Goal: Information Seeking & Learning: Learn about a topic

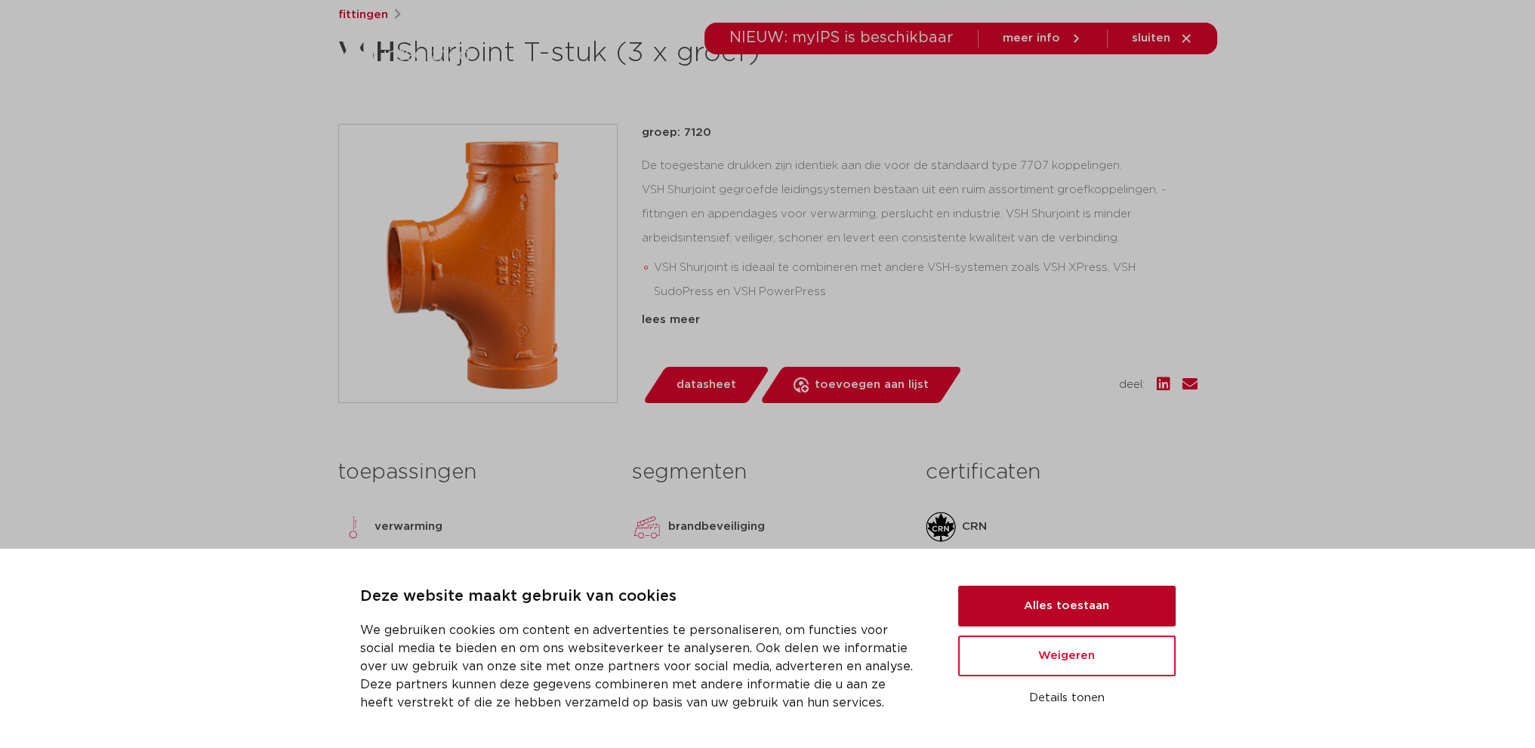
scroll to position [261, 0]
click at [1043, 609] on button "Alles toestaan" at bounding box center [1066, 606] width 217 height 41
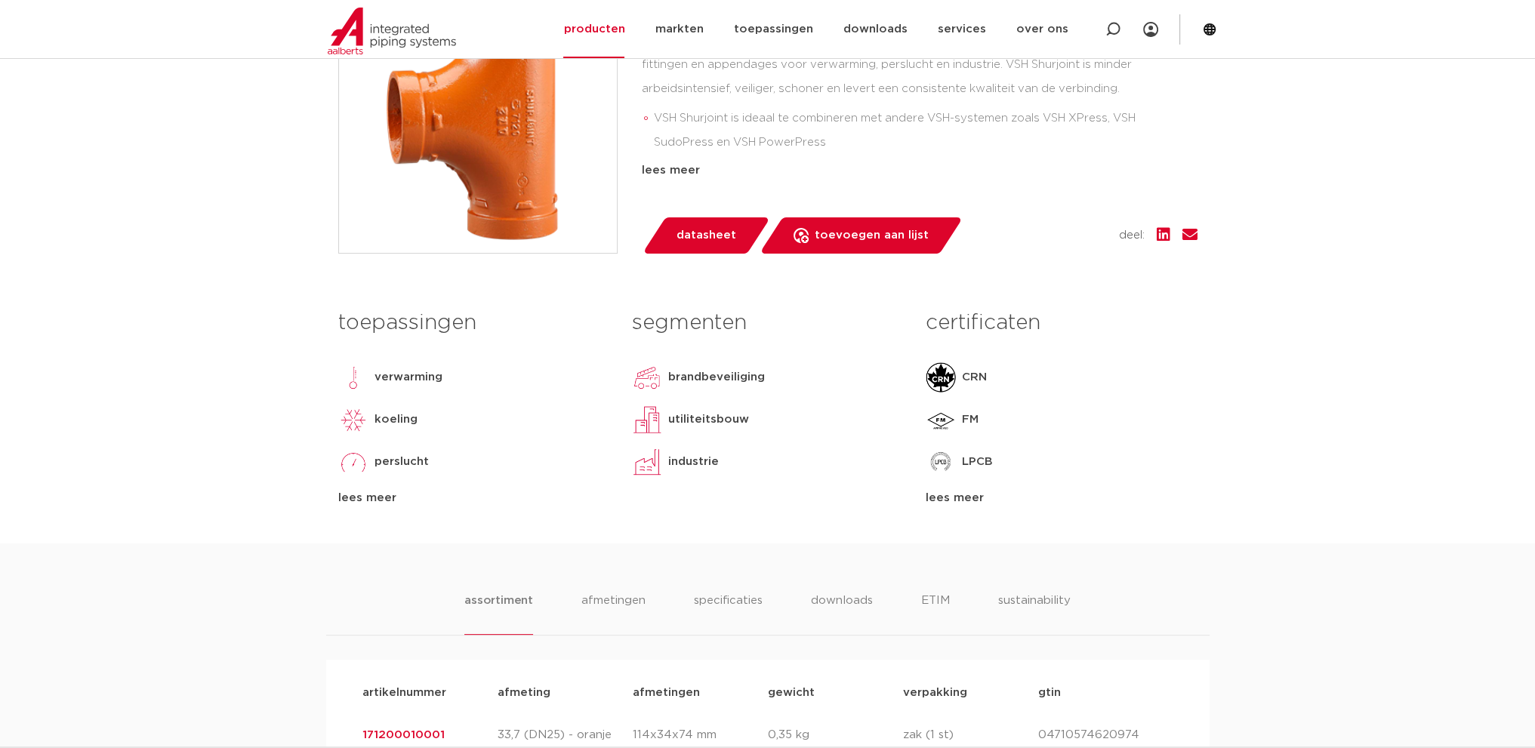
scroll to position [412, 0]
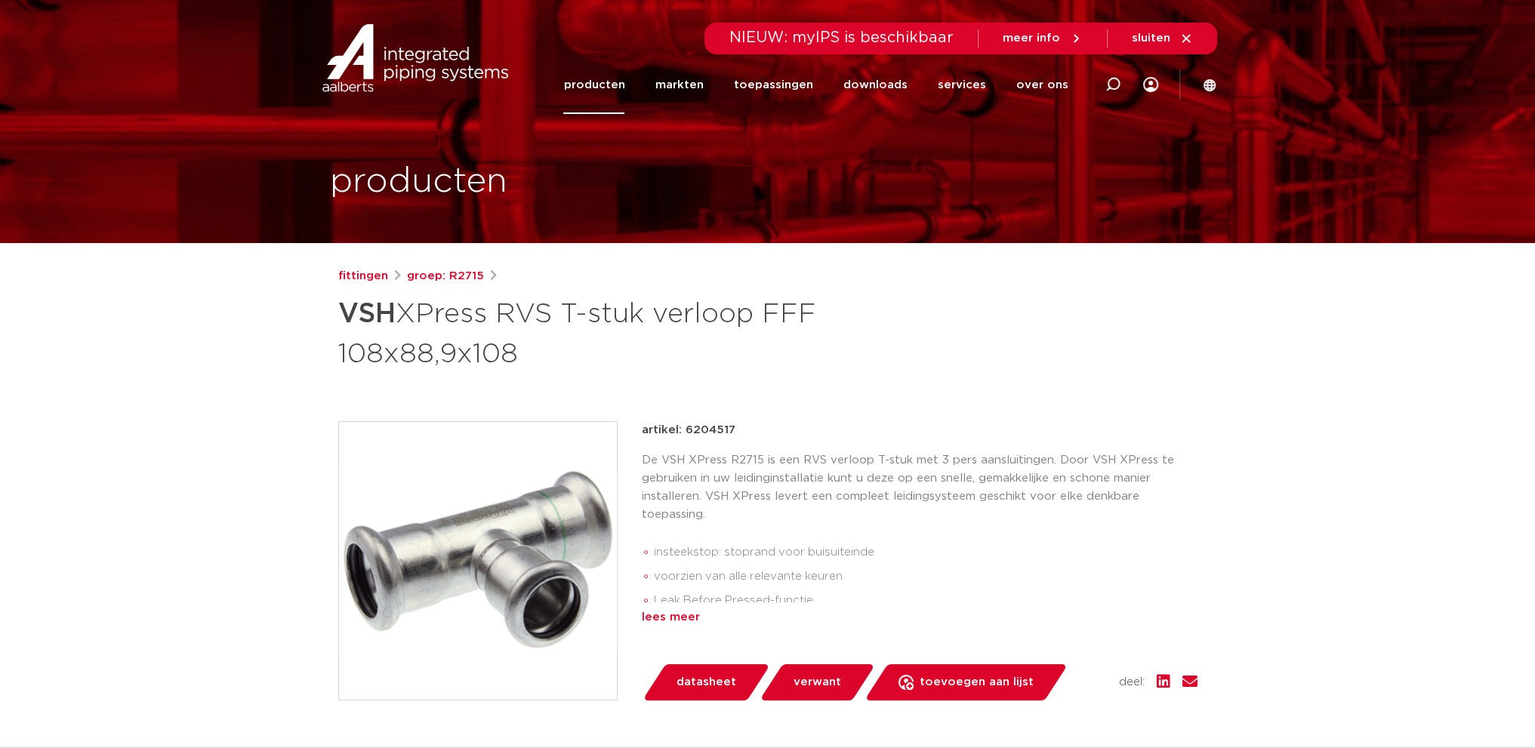
click at [680, 617] on div "lees meer" at bounding box center [920, 618] width 556 height 18
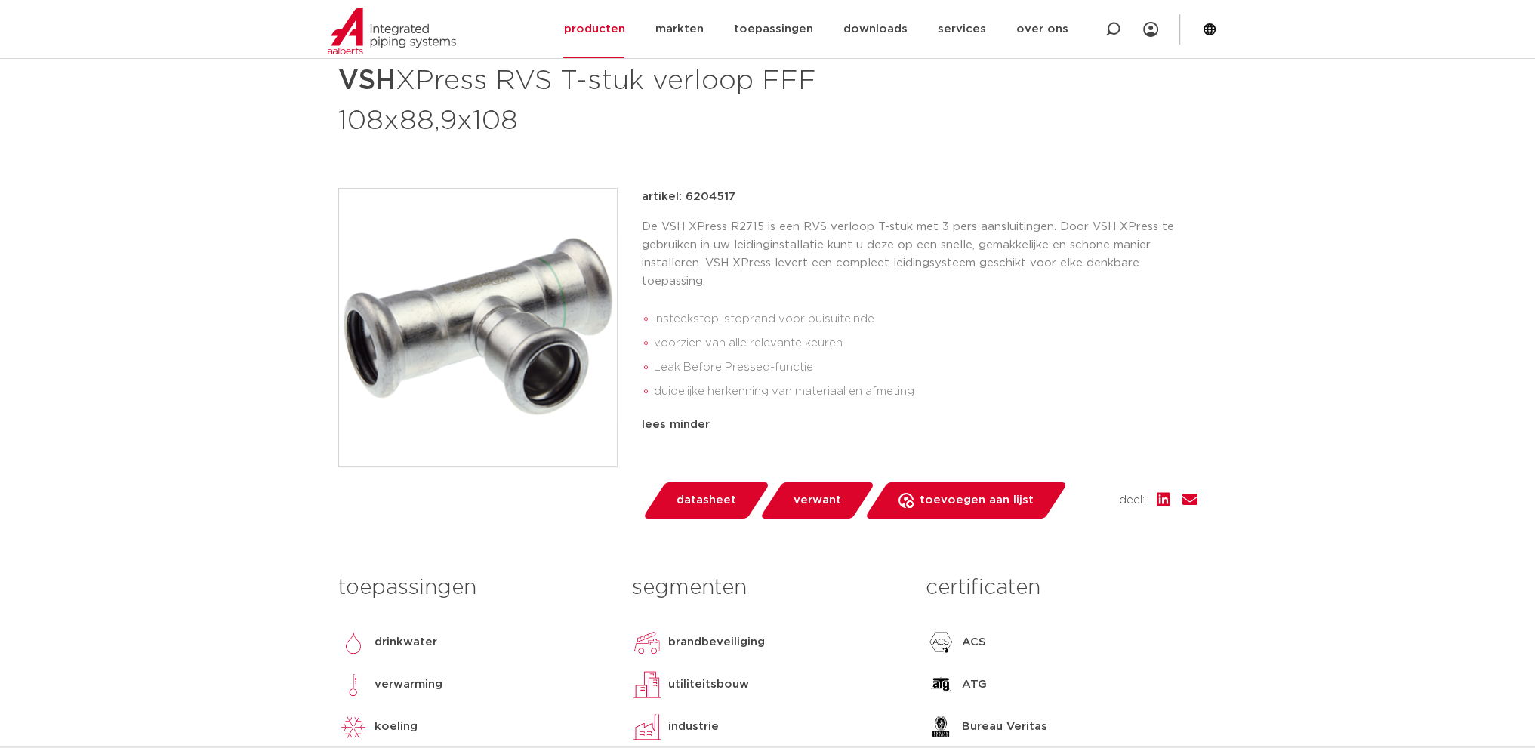
scroll to position [227, 0]
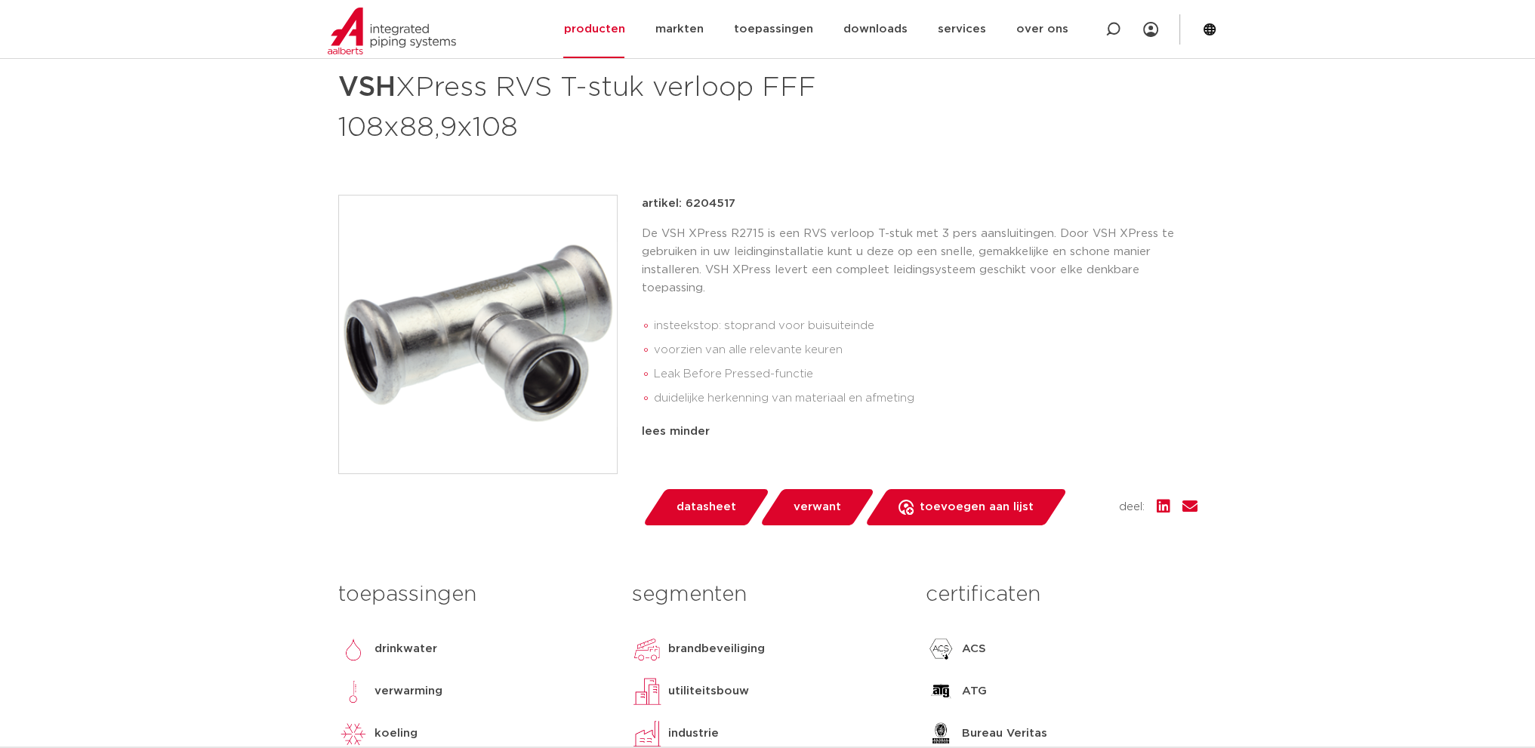
click at [701, 491] on link "datasheet" at bounding box center [706, 507] width 128 height 36
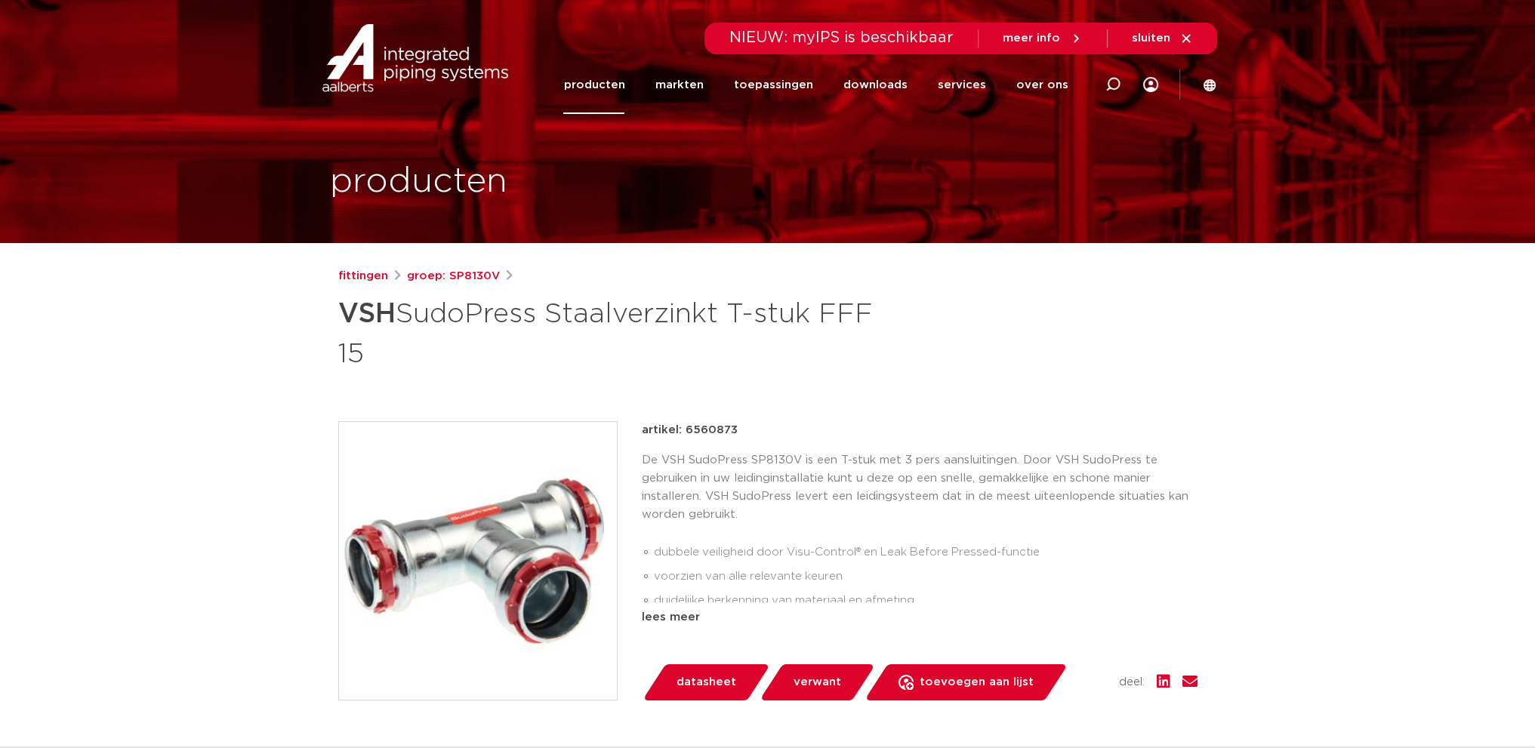
click at [609, 81] on link "producten" at bounding box center [593, 85] width 61 height 58
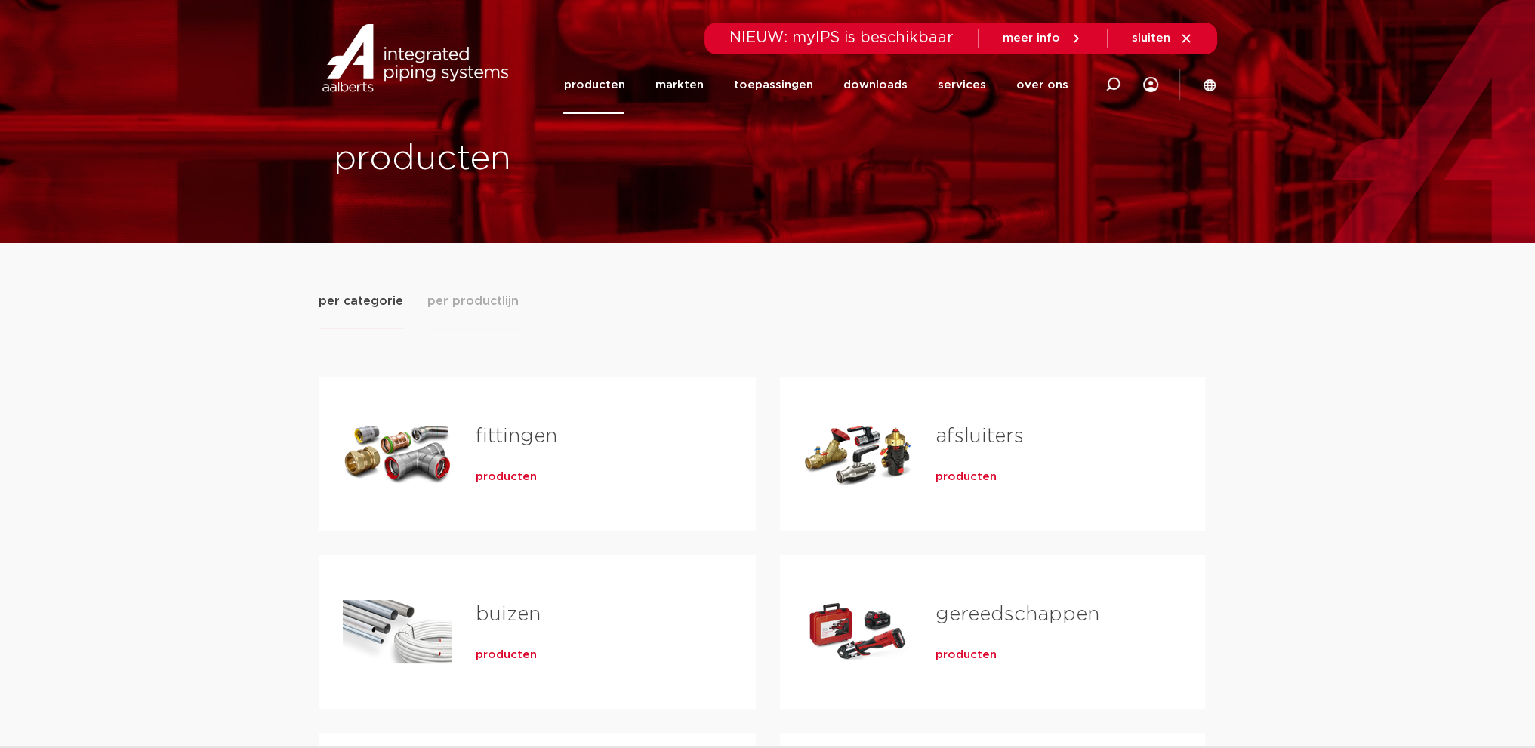
click at [969, 439] on link "afsluiters" at bounding box center [979, 437] width 88 height 20
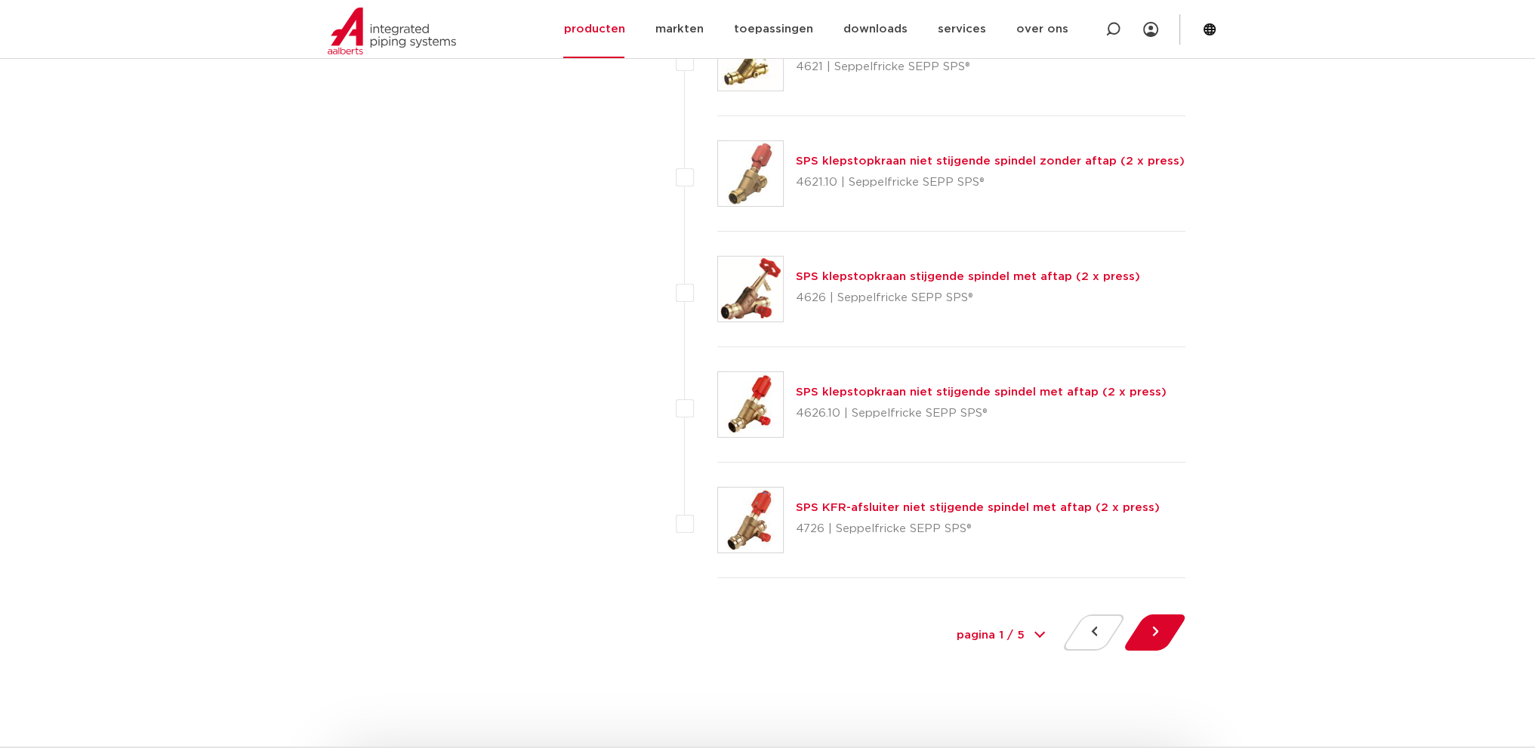
scroll to position [6795, 0]
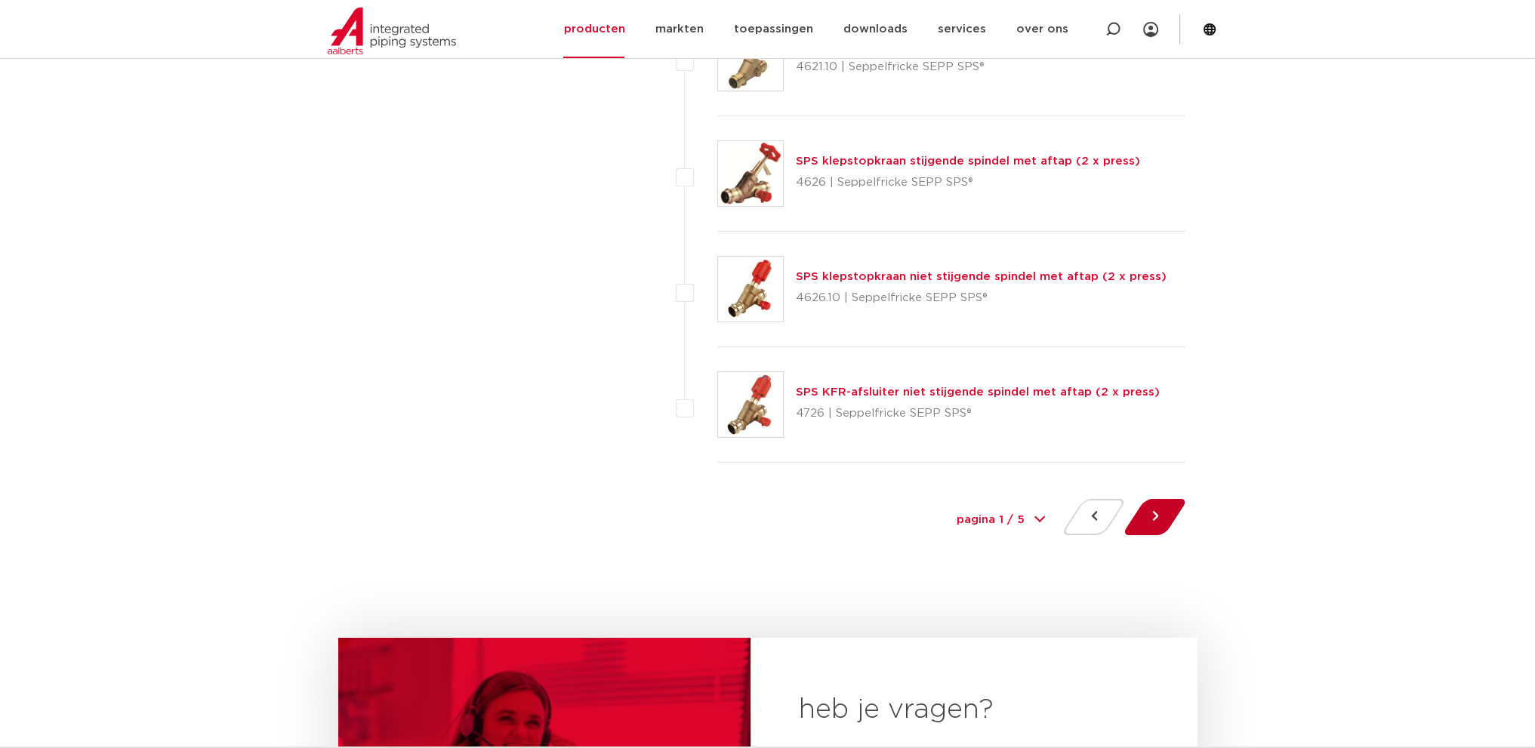
click at [1148, 506] on button at bounding box center [1154, 517] width 43 height 36
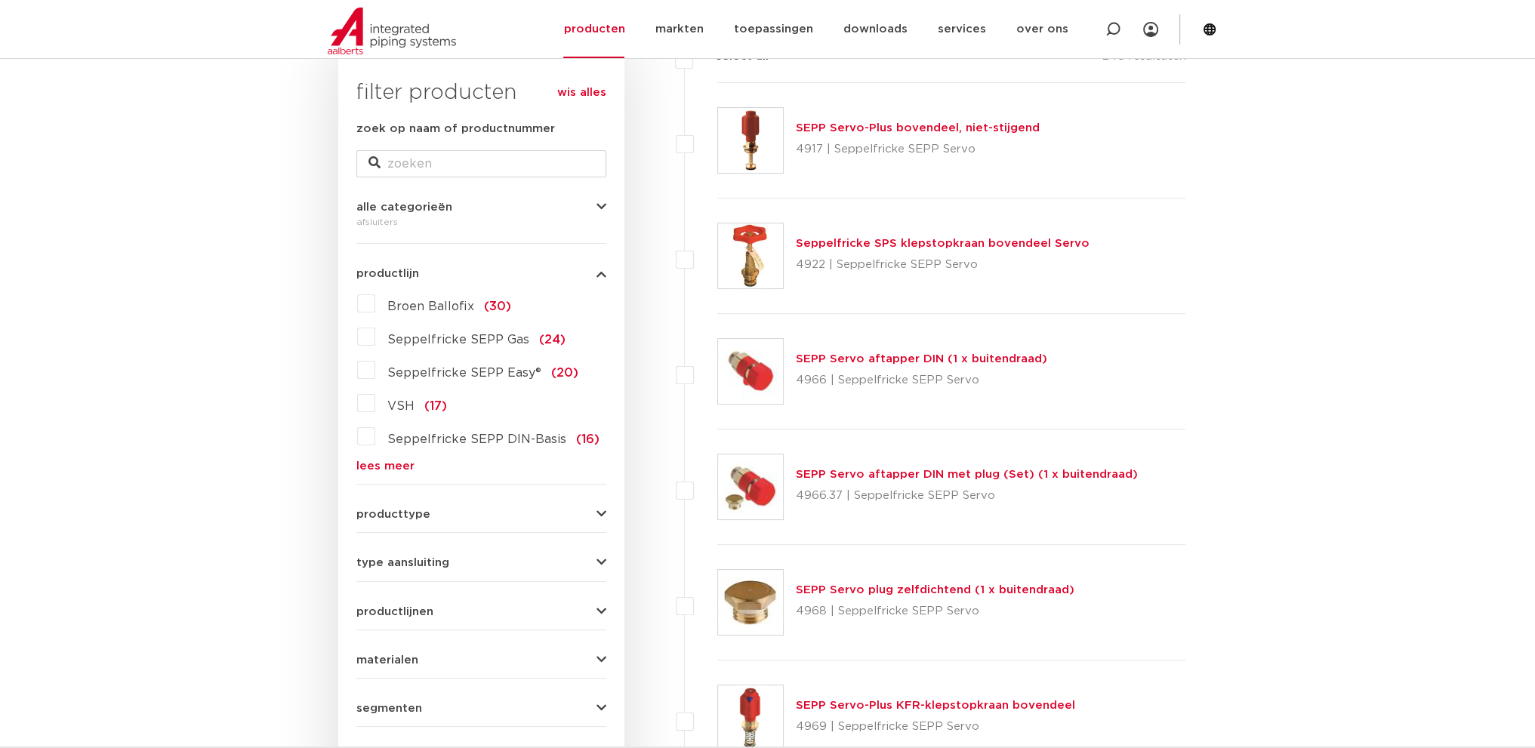
scroll to position [302, 0]
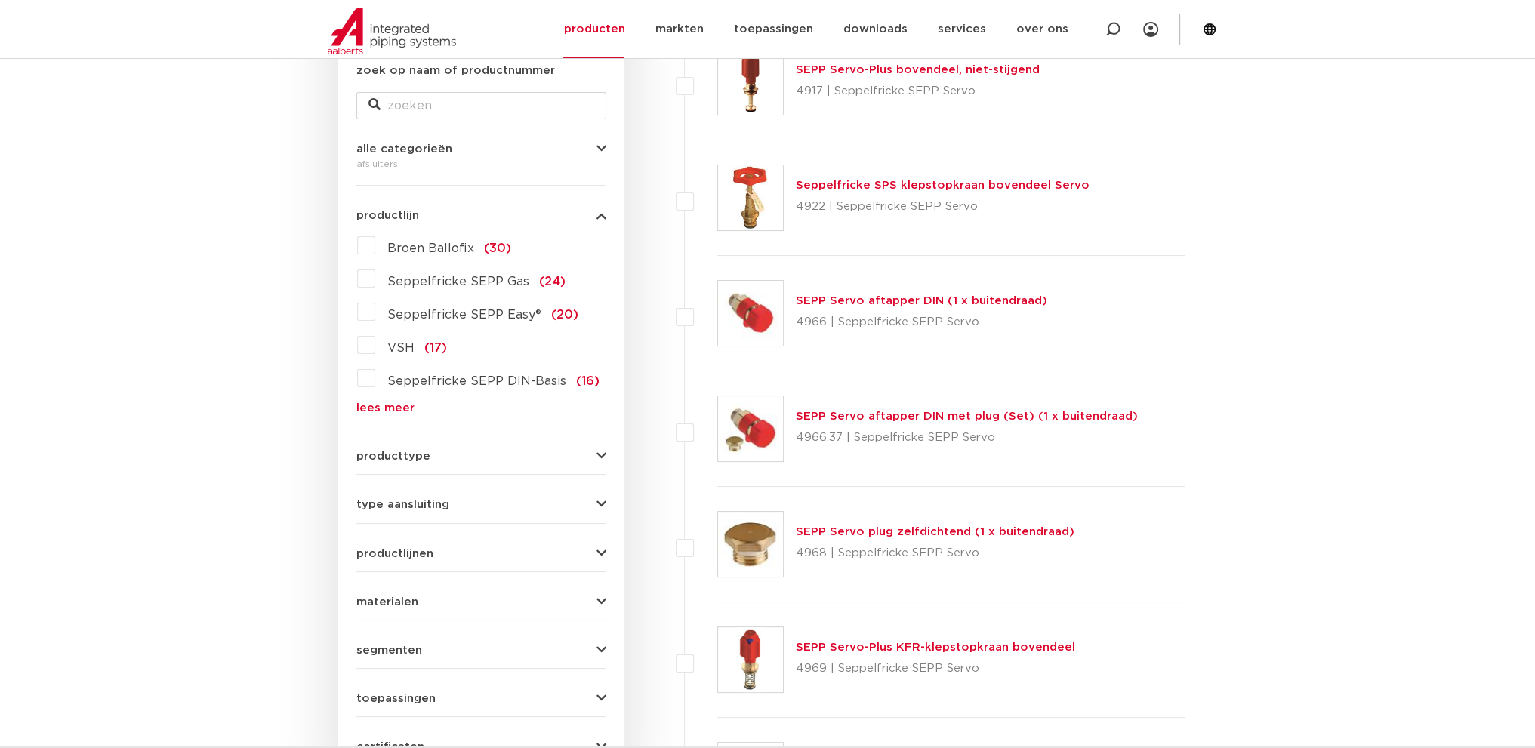
click at [483, 466] on form "zoek op naam of productnummer alle categorieën afsluiters [GEOGRAPHIC_DATA] afs…" at bounding box center [481, 414] width 250 height 704
click at [483, 459] on button "producttype" at bounding box center [481, 456] width 250 height 11
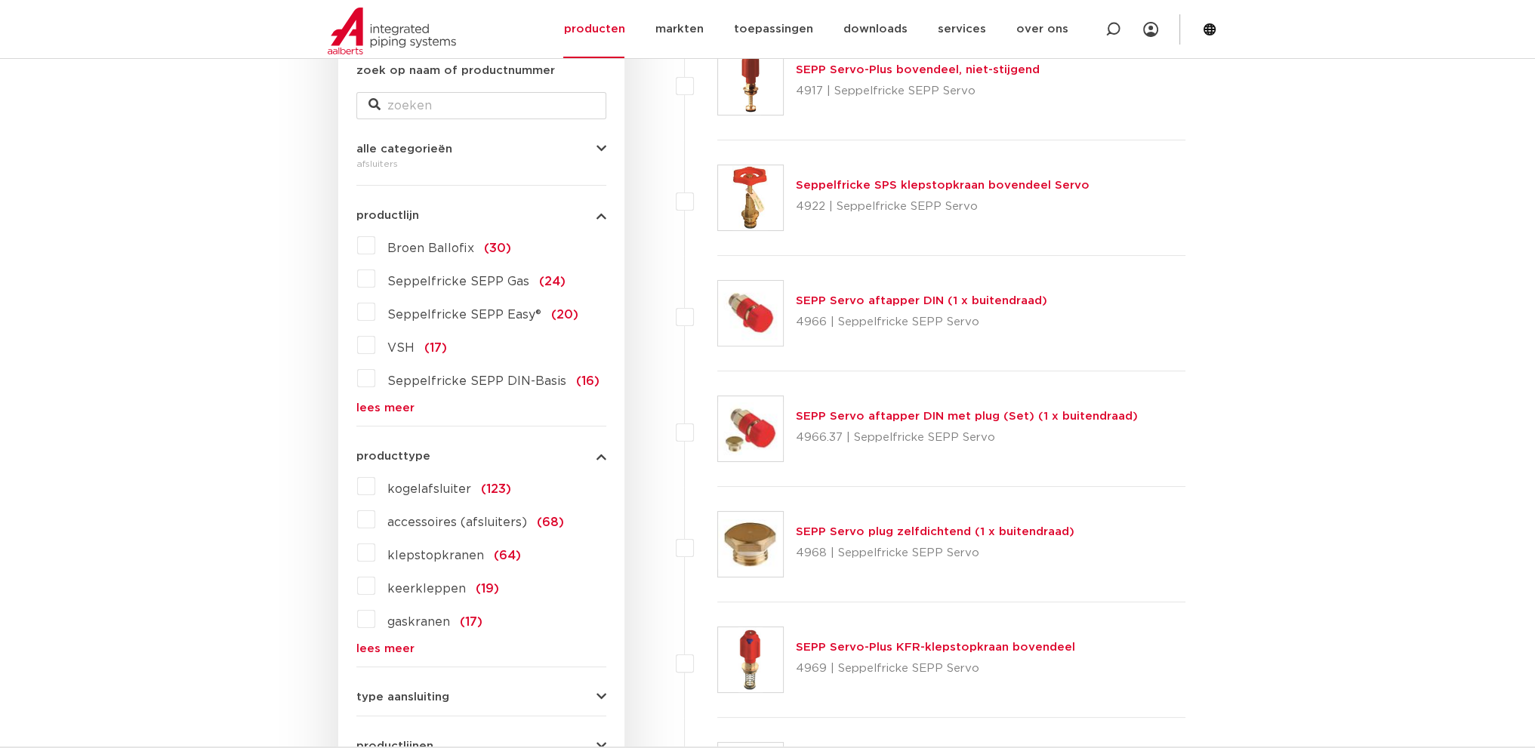
click at [479, 461] on button "producttype" at bounding box center [481, 456] width 250 height 11
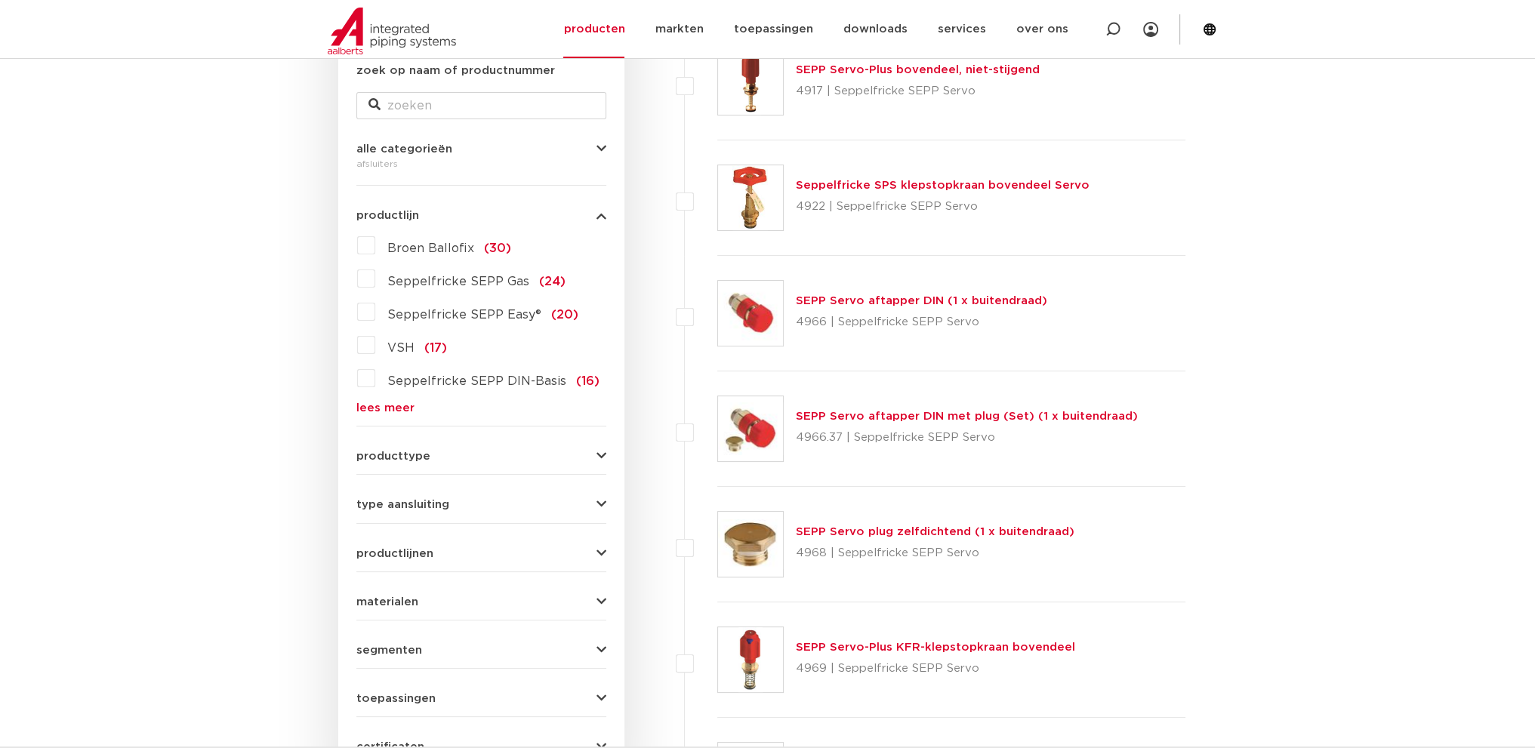
click at [465, 503] on button "type aansluiting" at bounding box center [481, 504] width 250 height 11
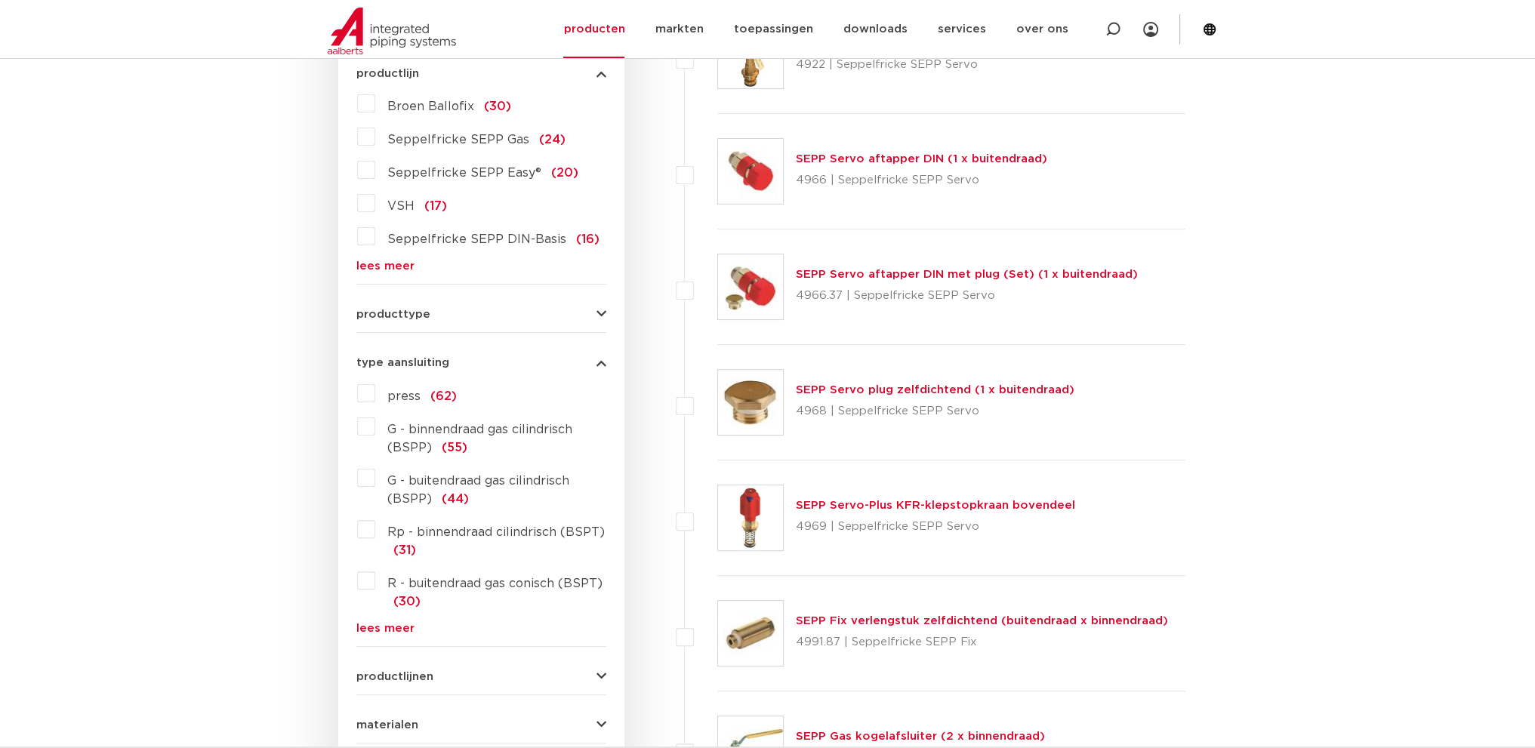
scroll to position [453, 0]
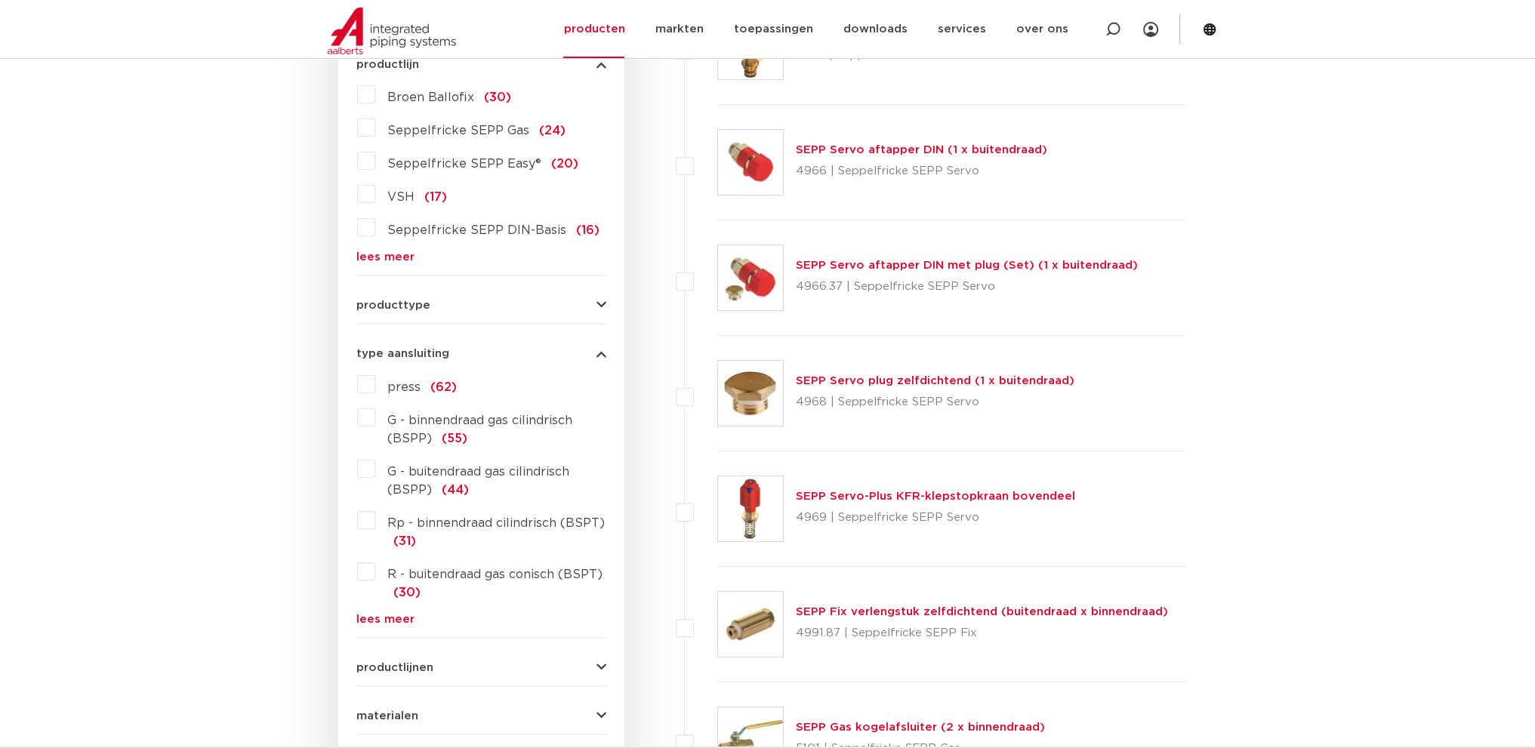
click at [504, 367] on div "type aansluiting press (62) G - binnendraad gas cilindrisch (BSPP) (55) G - bui…" at bounding box center [481, 480] width 250 height 288
click at [507, 359] on div "type aansluiting press (62) G - binnendraad gas cilindrisch (BSPP) (55) G - bui…" at bounding box center [481, 480] width 250 height 288
click at [501, 356] on button "type aansluiting" at bounding box center [481, 353] width 250 height 11
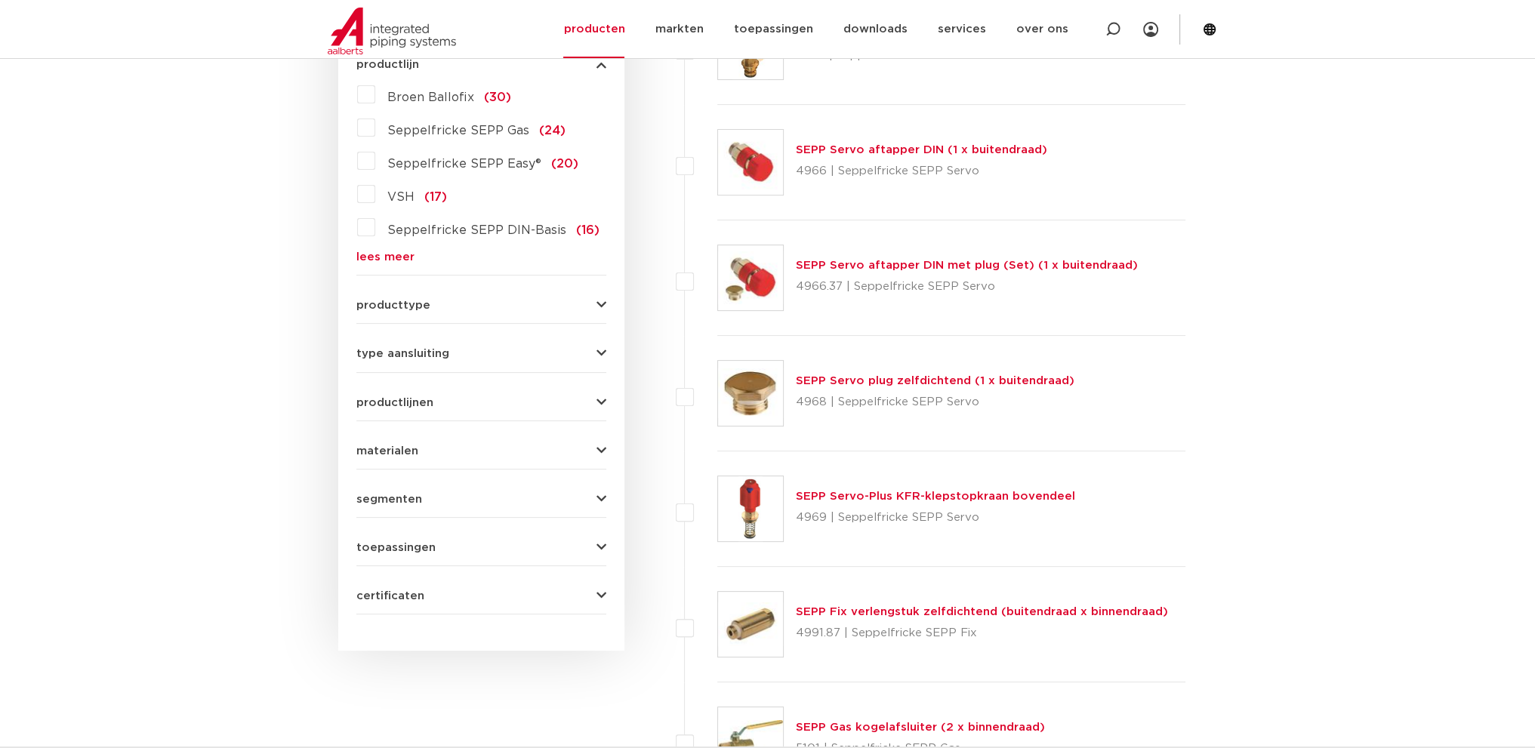
click at [450, 401] on button "productlijnen" at bounding box center [481, 402] width 250 height 11
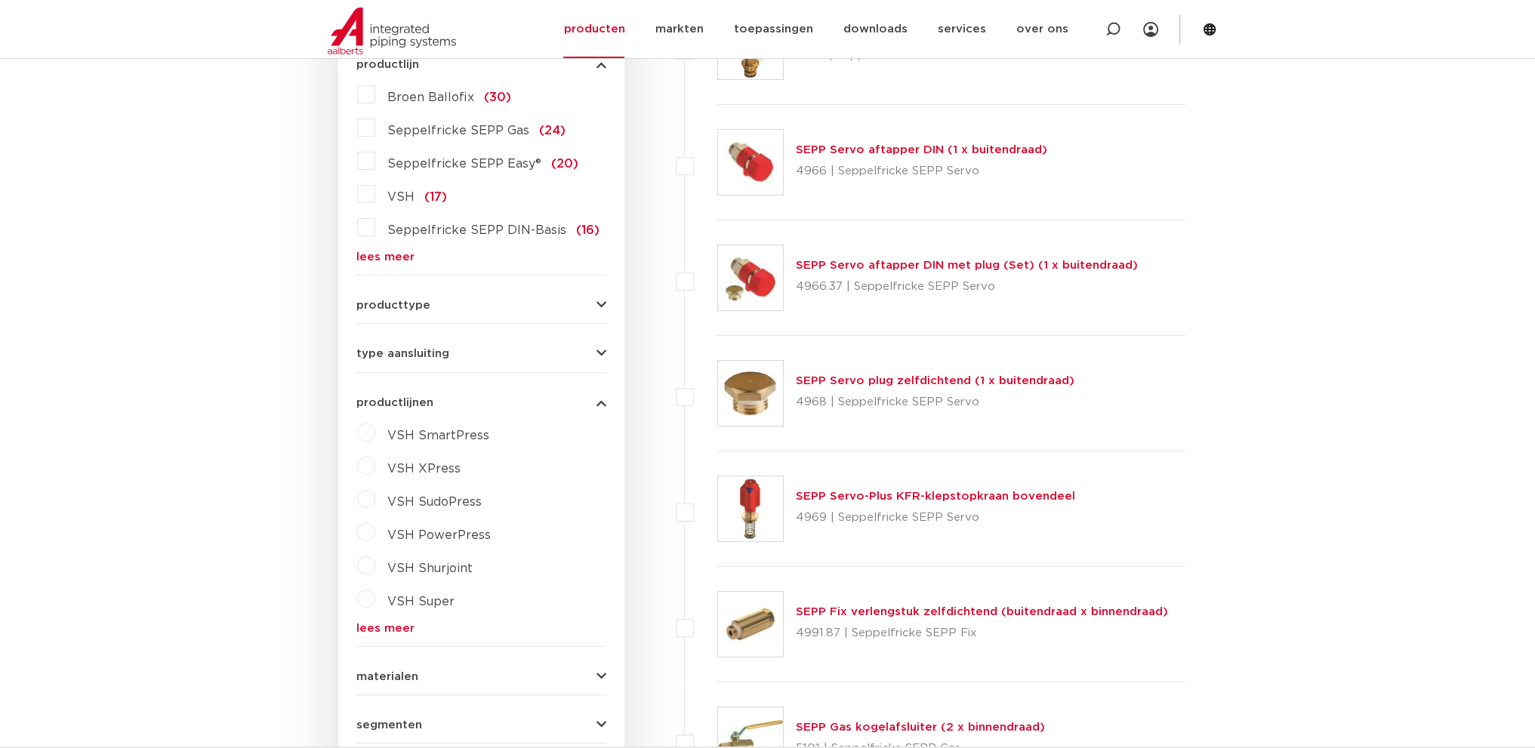
click at [450, 401] on button "productlijnen" at bounding box center [481, 402] width 250 height 11
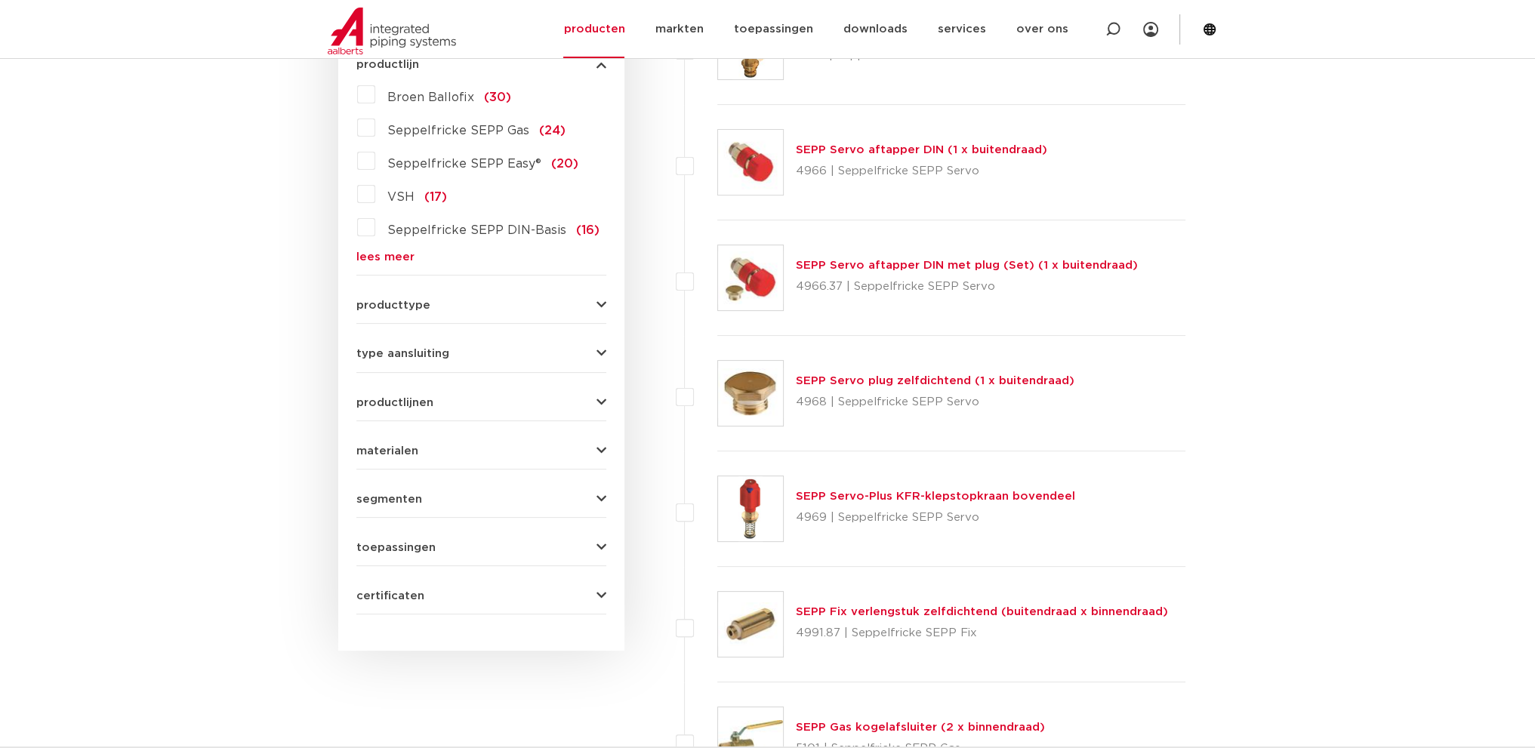
click at [460, 455] on button "materialen" at bounding box center [481, 450] width 250 height 11
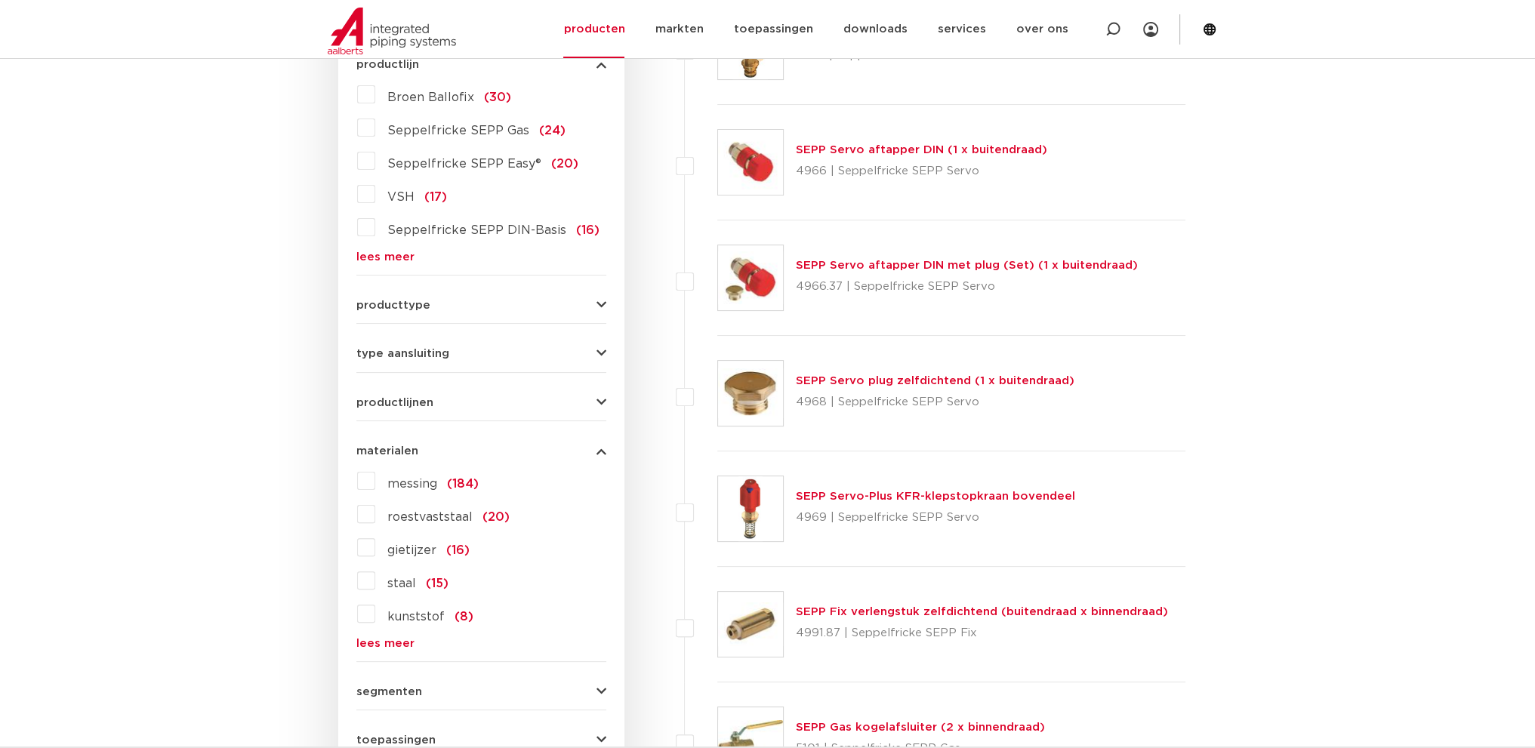
click at [461, 455] on button "materialen" at bounding box center [481, 450] width 250 height 11
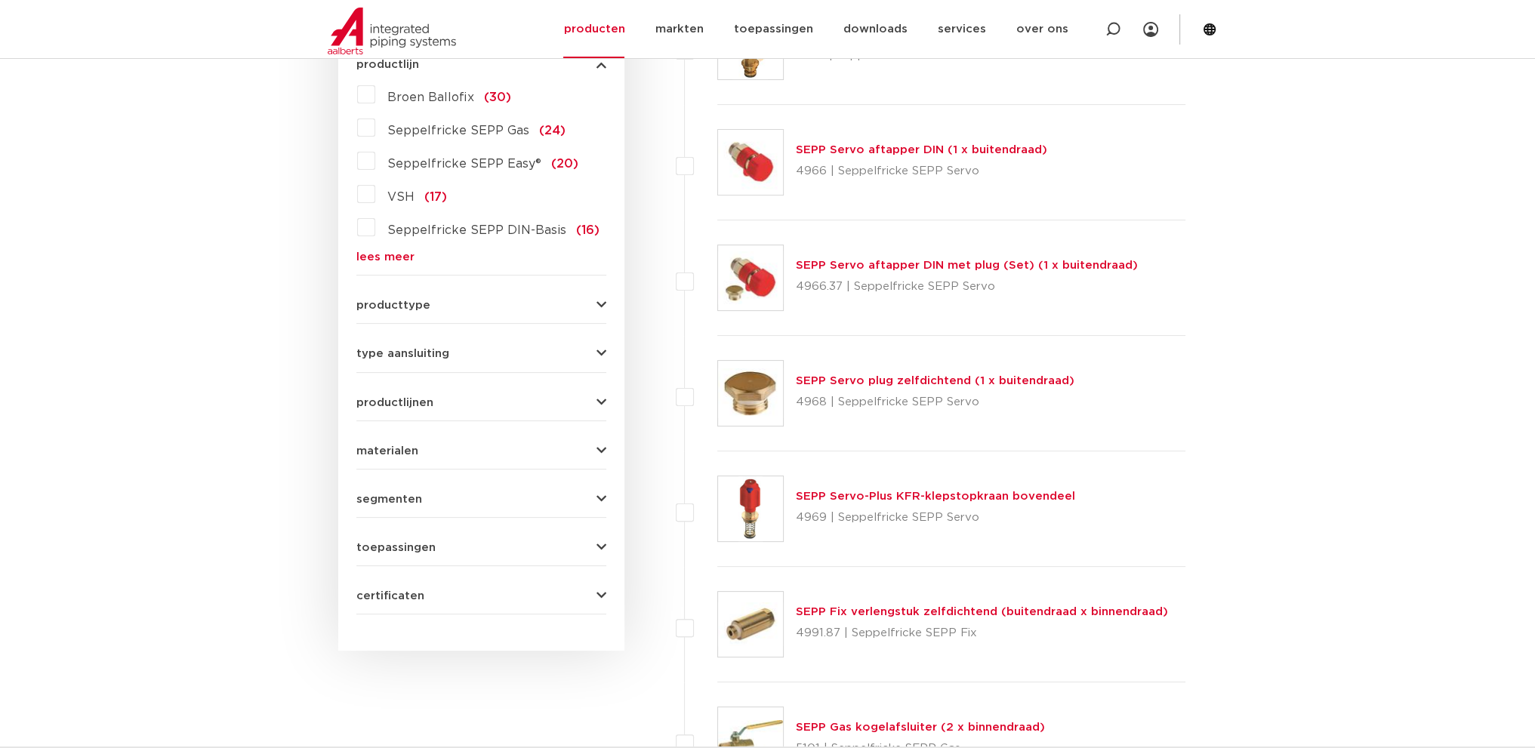
click at [447, 495] on button "segmenten" at bounding box center [481, 499] width 250 height 11
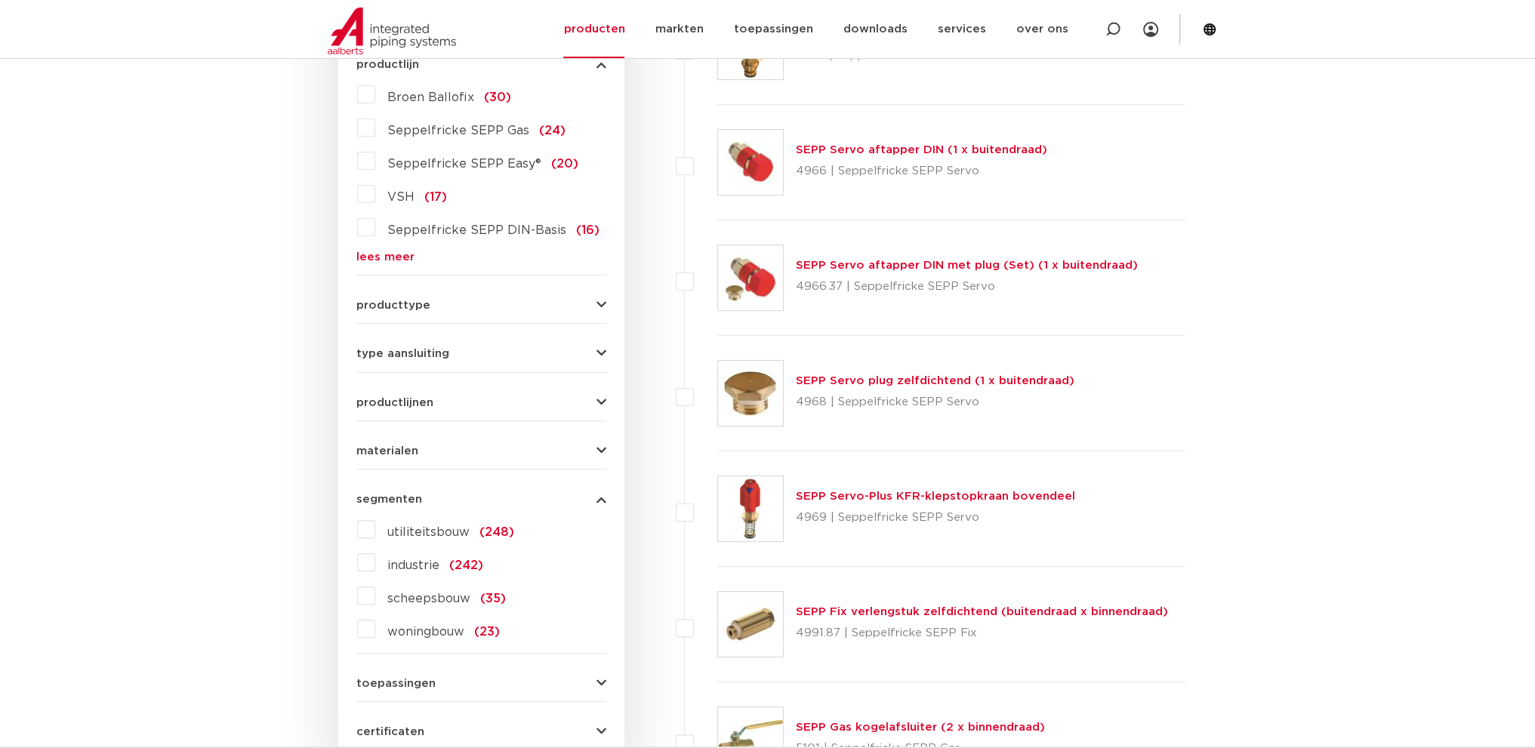
click at [447, 495] on button "segmenten" at bounding box center [481, 499] width 250 height 11
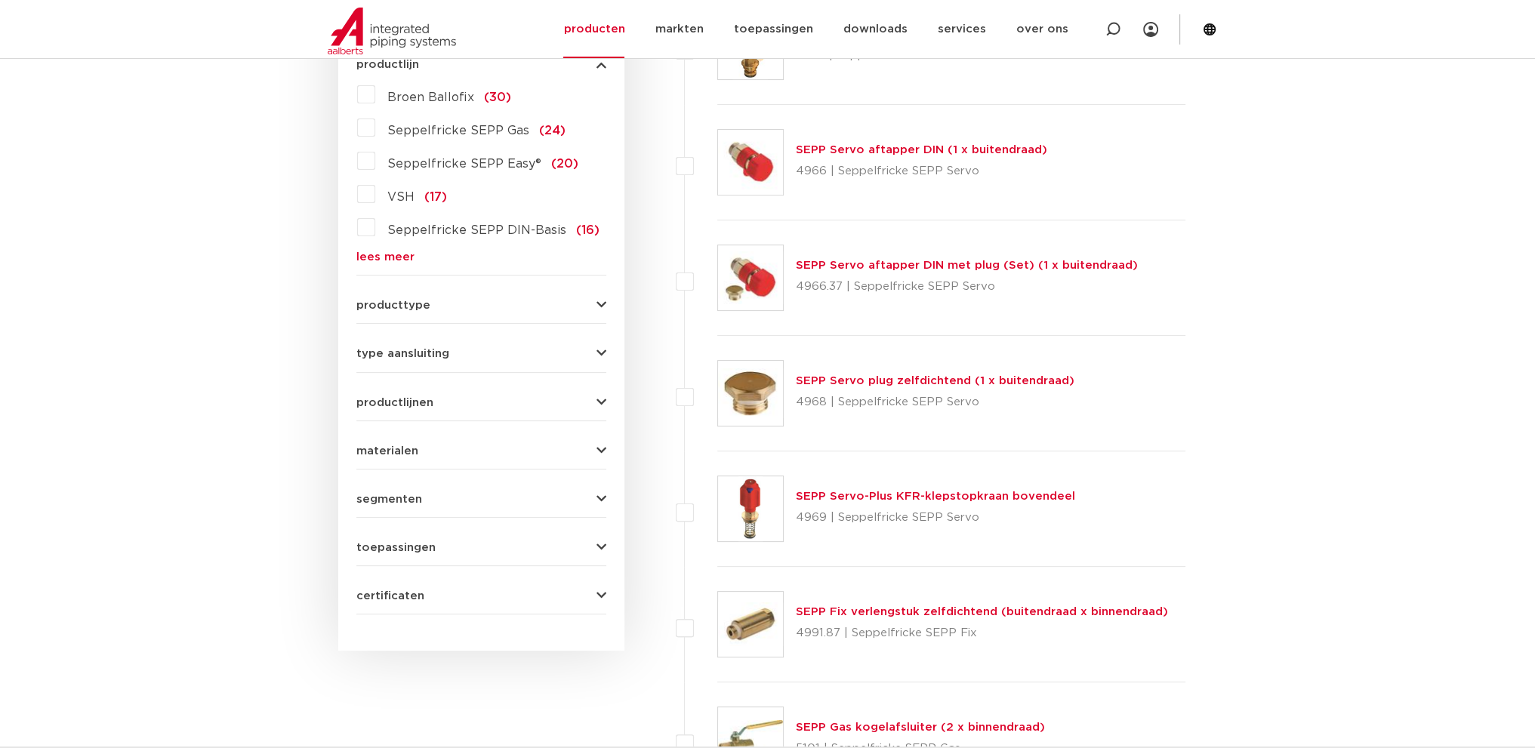
click at [414, 546] on span "toepassingen" at bounding box center [395, 547] width 79 height 11
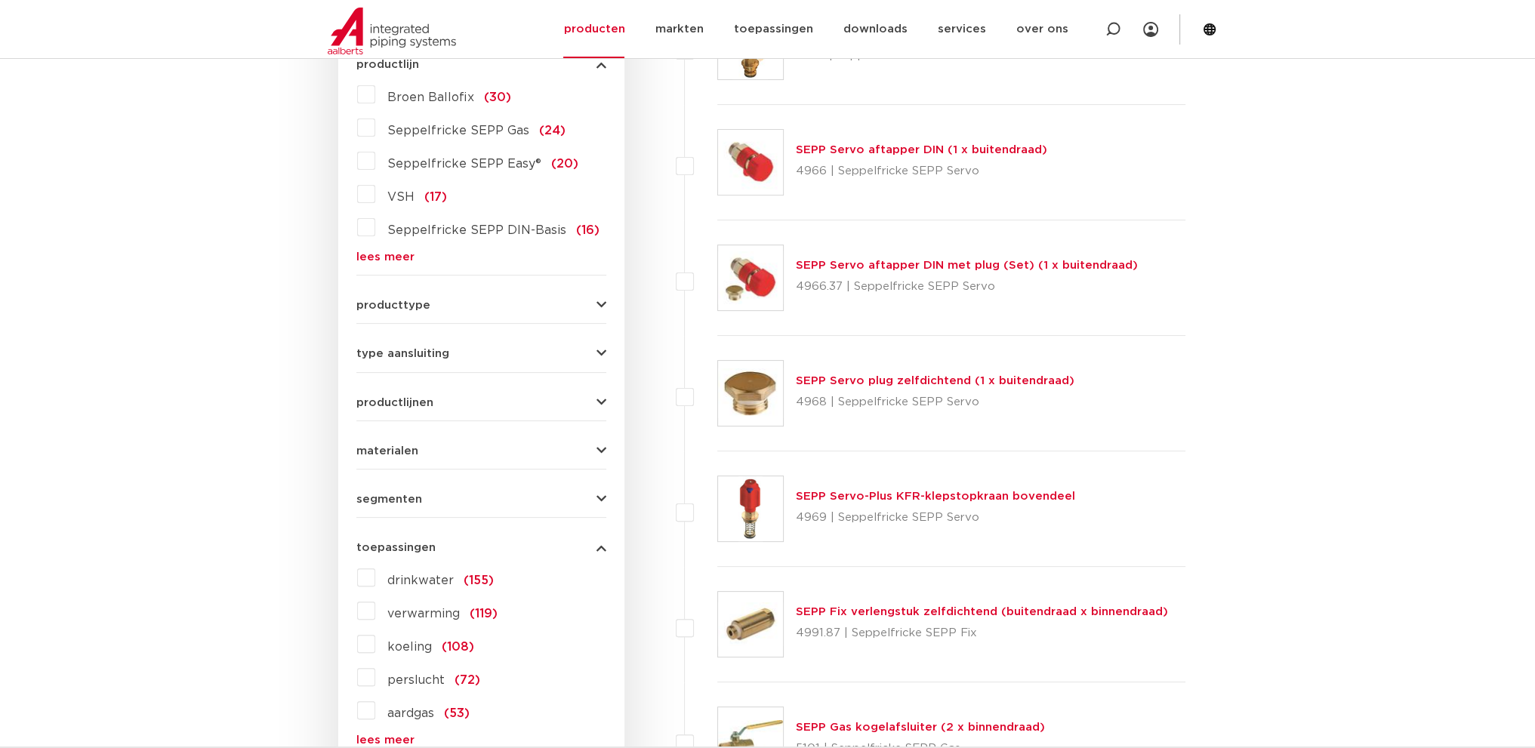
click at [414, 546] on span "toepassingen" at bounding box center [395, 547] width 79 height 11
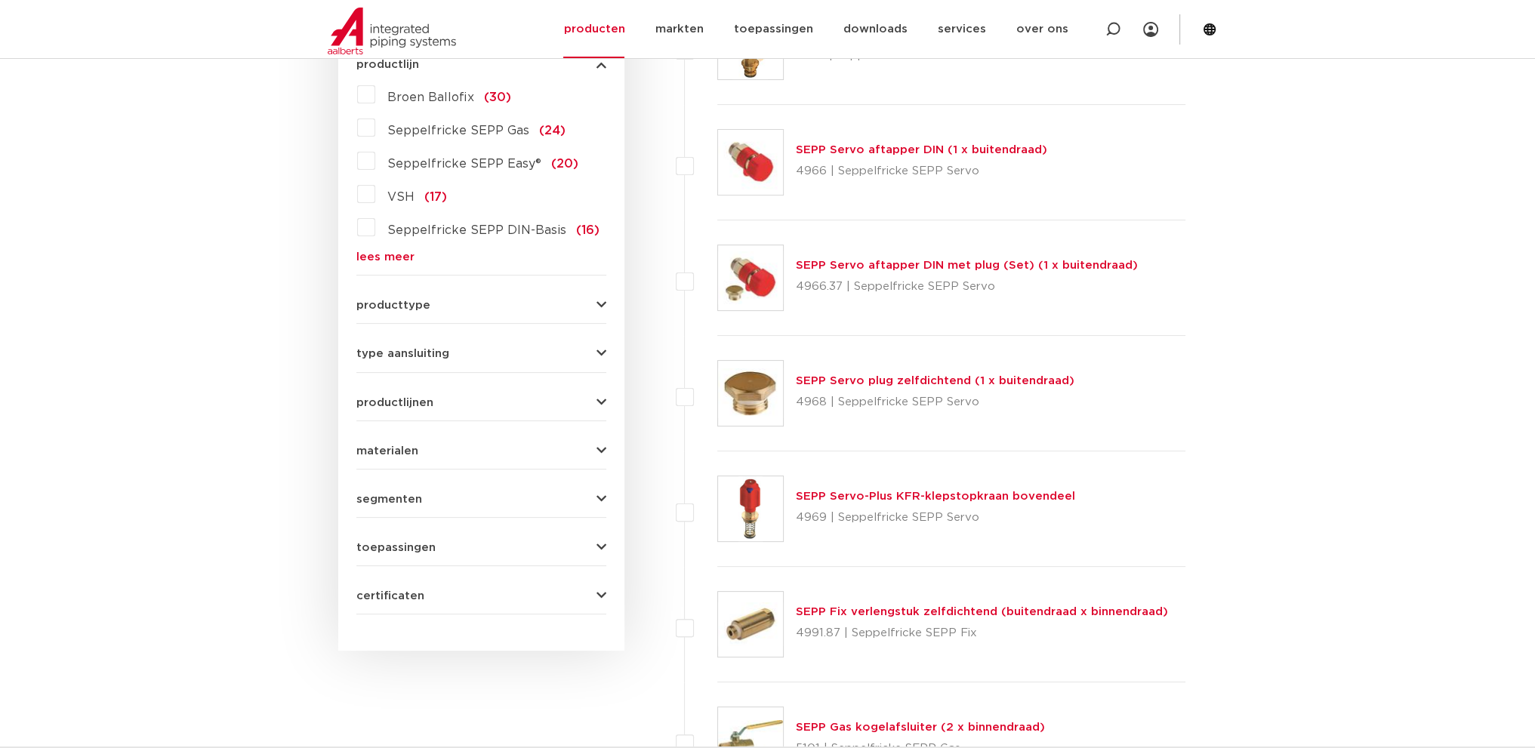
click at [418, 609] on form "zoek op naam of productnummer alle categorieën afsluiters fittingen afsluiters …" at bounding box center [481, 263] width 250 height 704
click at [420, 599] on span "certificaten" at bounding box center [390, 595] width 68 height 11
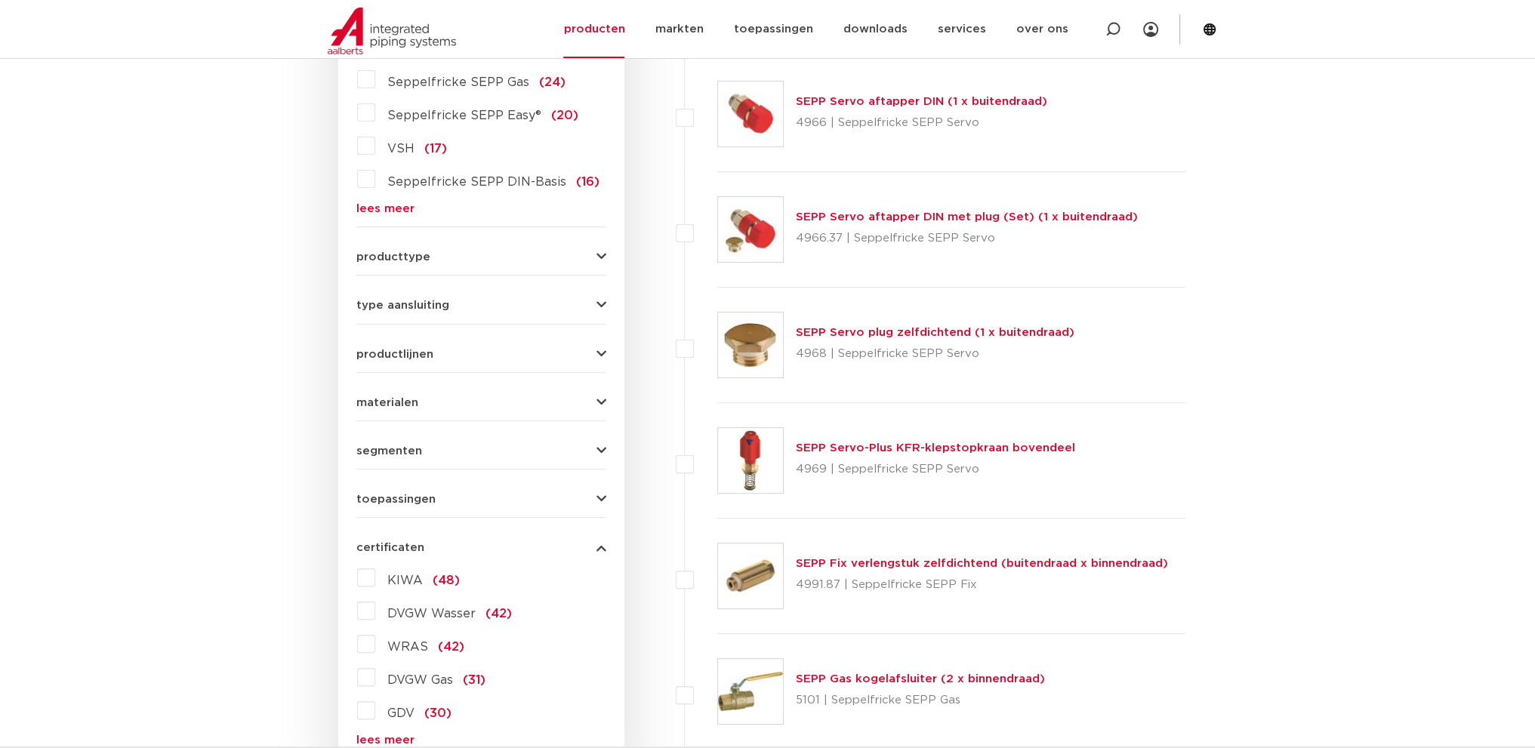
scroll to position [529, 0]
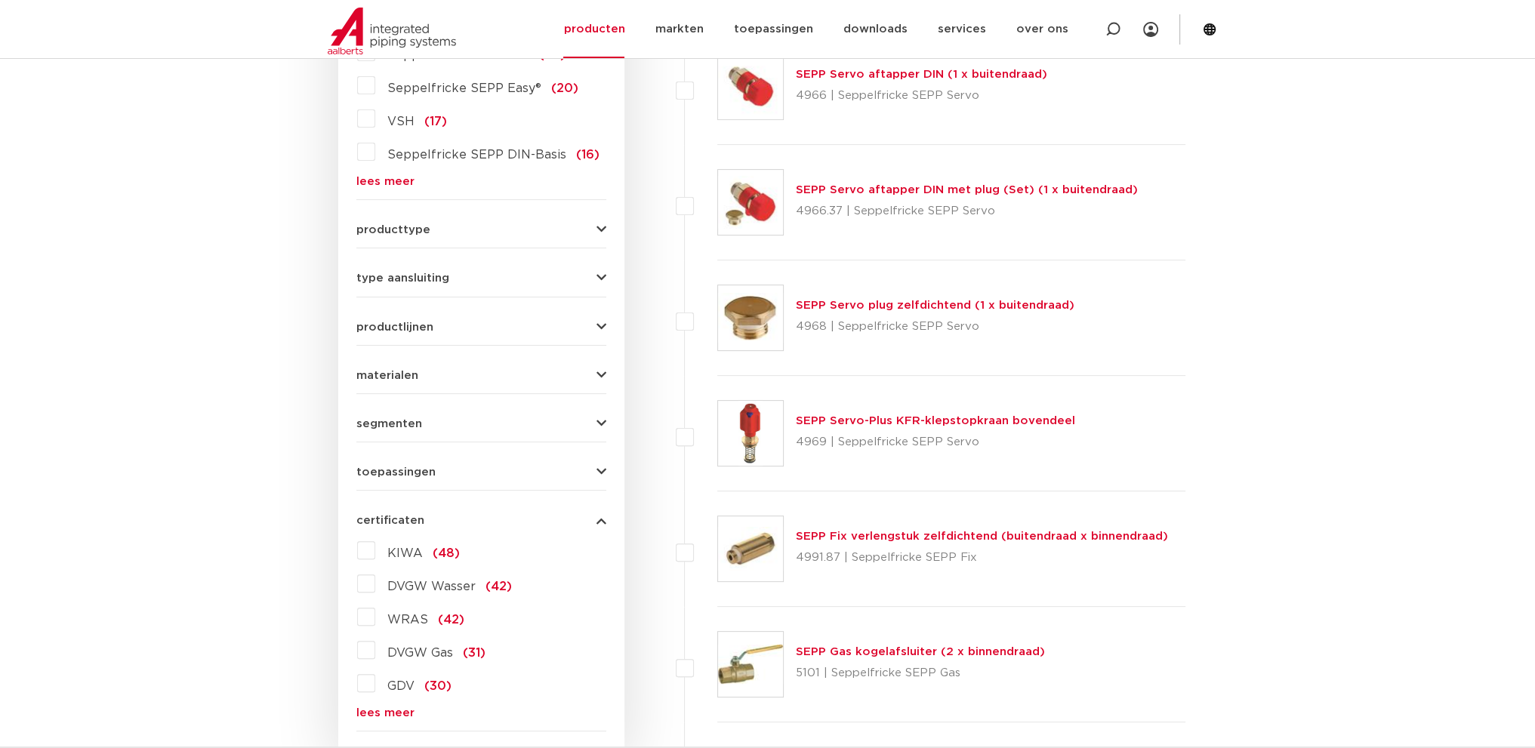
click at [432, 515] on button "certificaten" at bounding box center [481, 520] width 250 height 11
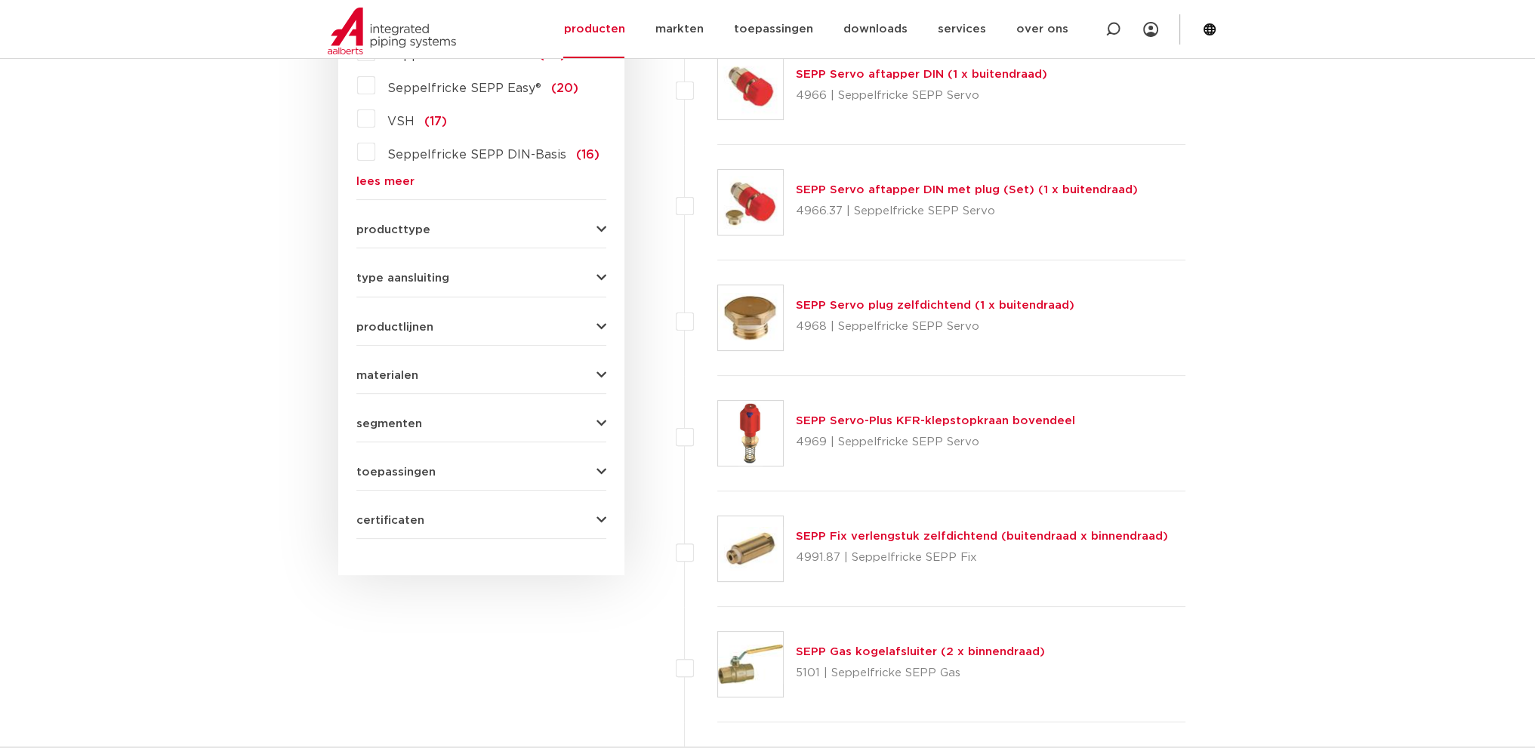
click at [458, 248] on hr at bounding box center [481, 248] width 250 height 1
click at [465, 226] on button "producttype" at bounding box center [481, 229] width 250 height 11
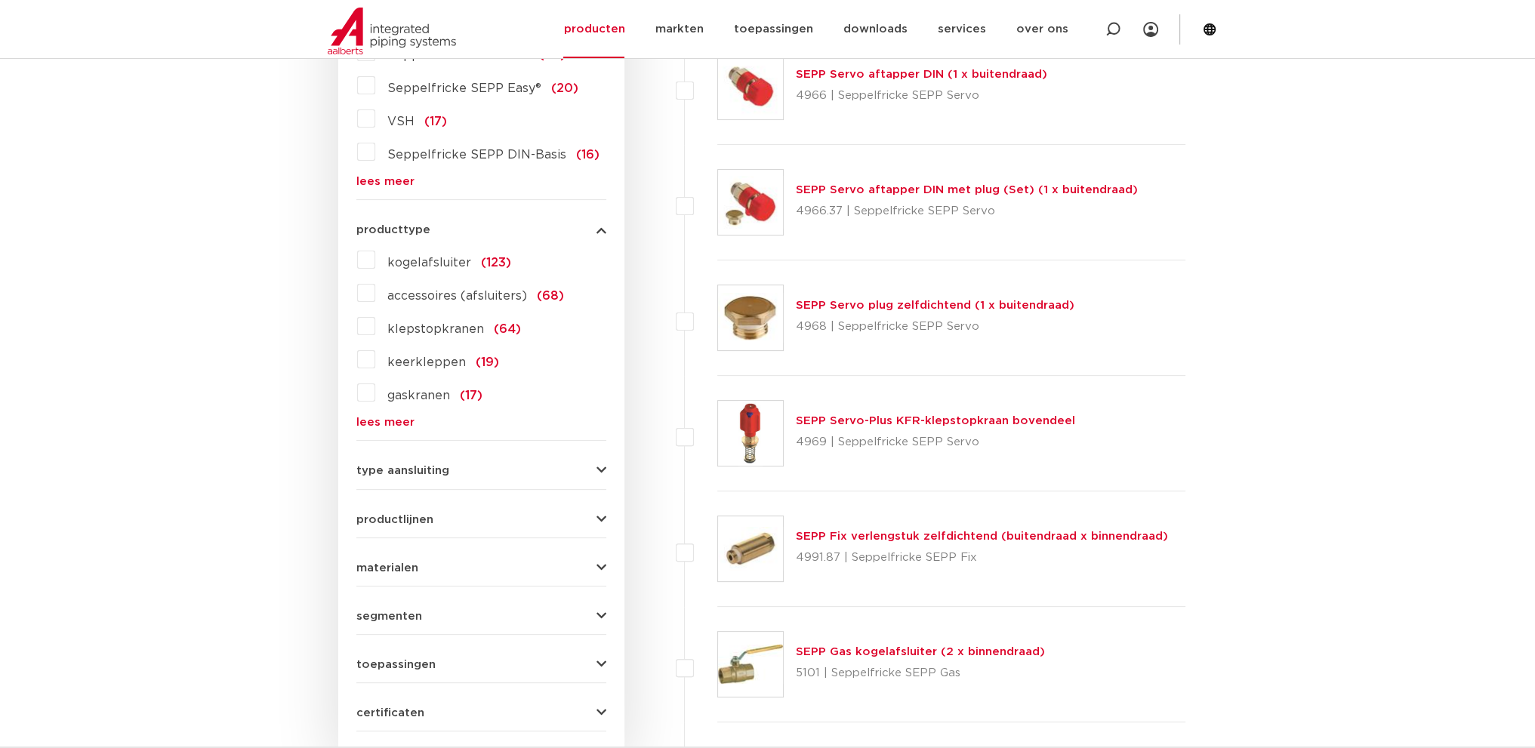
click at [465, 226] on button "producttype" at bounding box center [481, 229] width 250 height 11
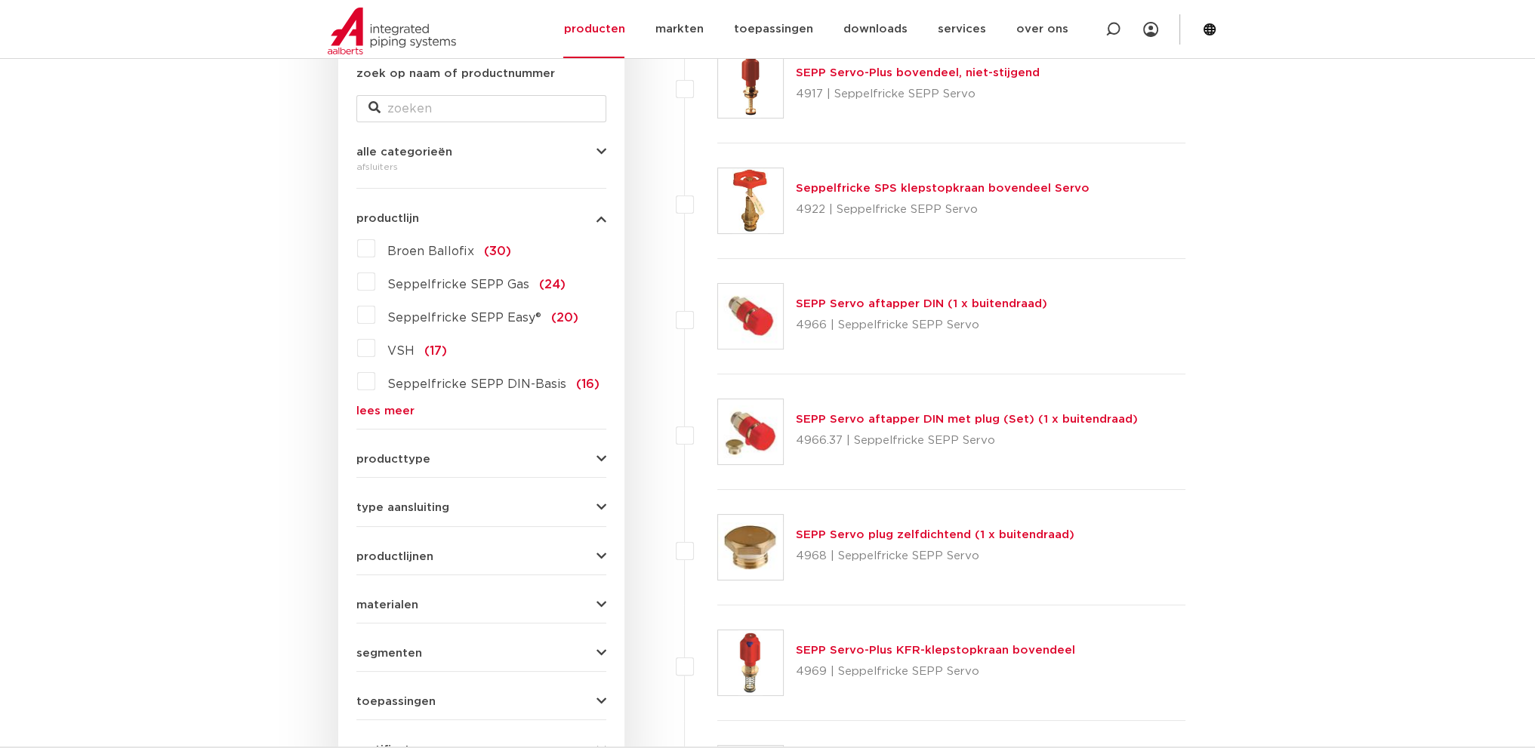
scroll to position [151, 0]
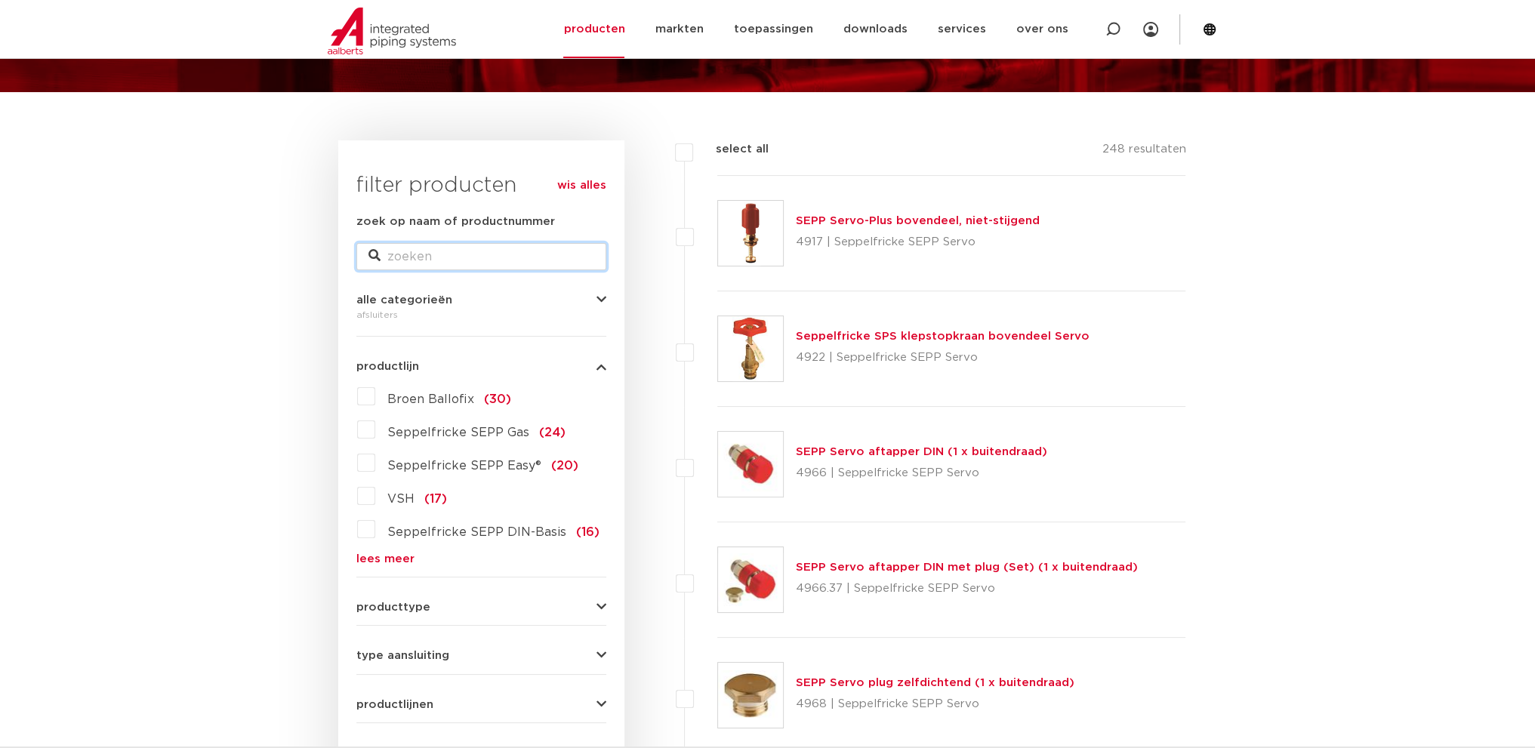
click at [411, 256] on input "zoek op naam of productnummer" at bounding box center [481, 256] width 250 height 27
type input "DN100"
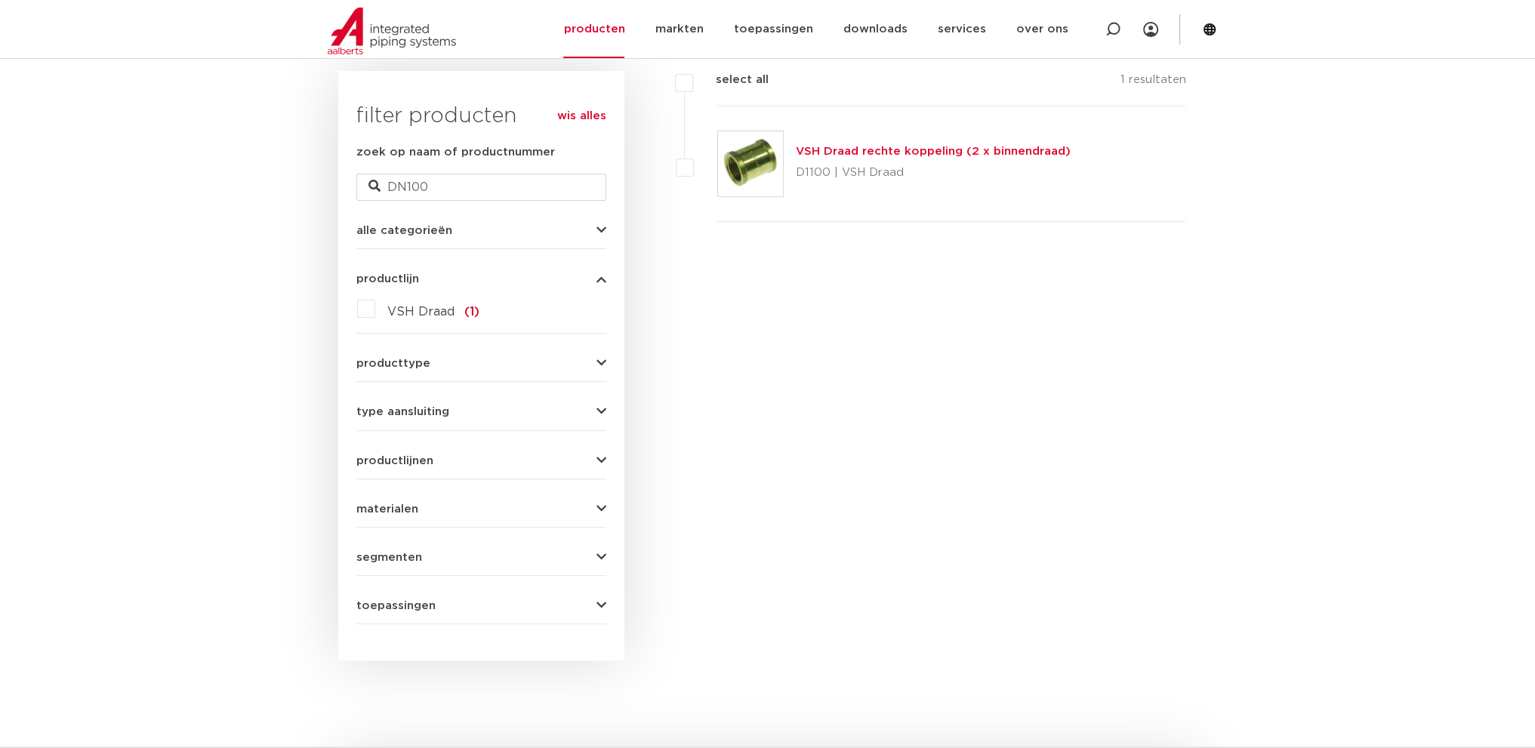
scroll to position [378, 0]
click at [485, 515] on form "zoek op naam of productnummer DN100 alle categorieën [GEOGRAPHIC_DATA] afsluite…" at bounding box center [481, 380] width 250 height 481
click at [485, 511] on form "zoek op naam of productnummer DN100 alle categorieën [GEOGRAPHIC_DATA] afsluite…" at bounding box center [481, 380] width 250 height 481
click at [589, 507] on button "materialen" at bounding box center [481, 506] width 250 height 11
click at [599, 504] on icon "button" at bounding box center [601, 506] width 10 height 11
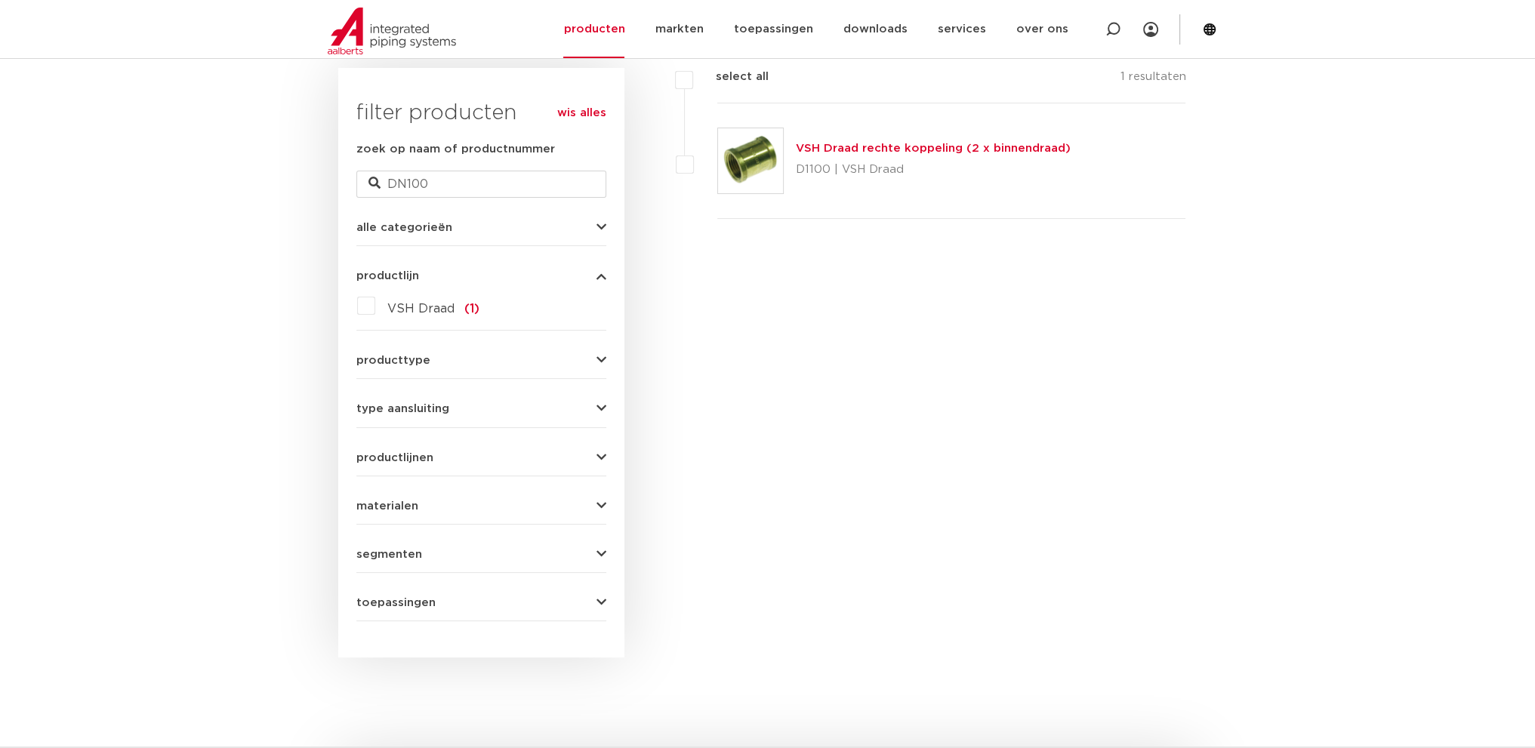
click at [585, 544] on div "segmenten utiliteitsbouw (1) industrie (1)" at bounding box center [481, 548] width 250 height 23
click at [596, 553] on icon "button" at bounding box center [601, 554] width 10 height 11
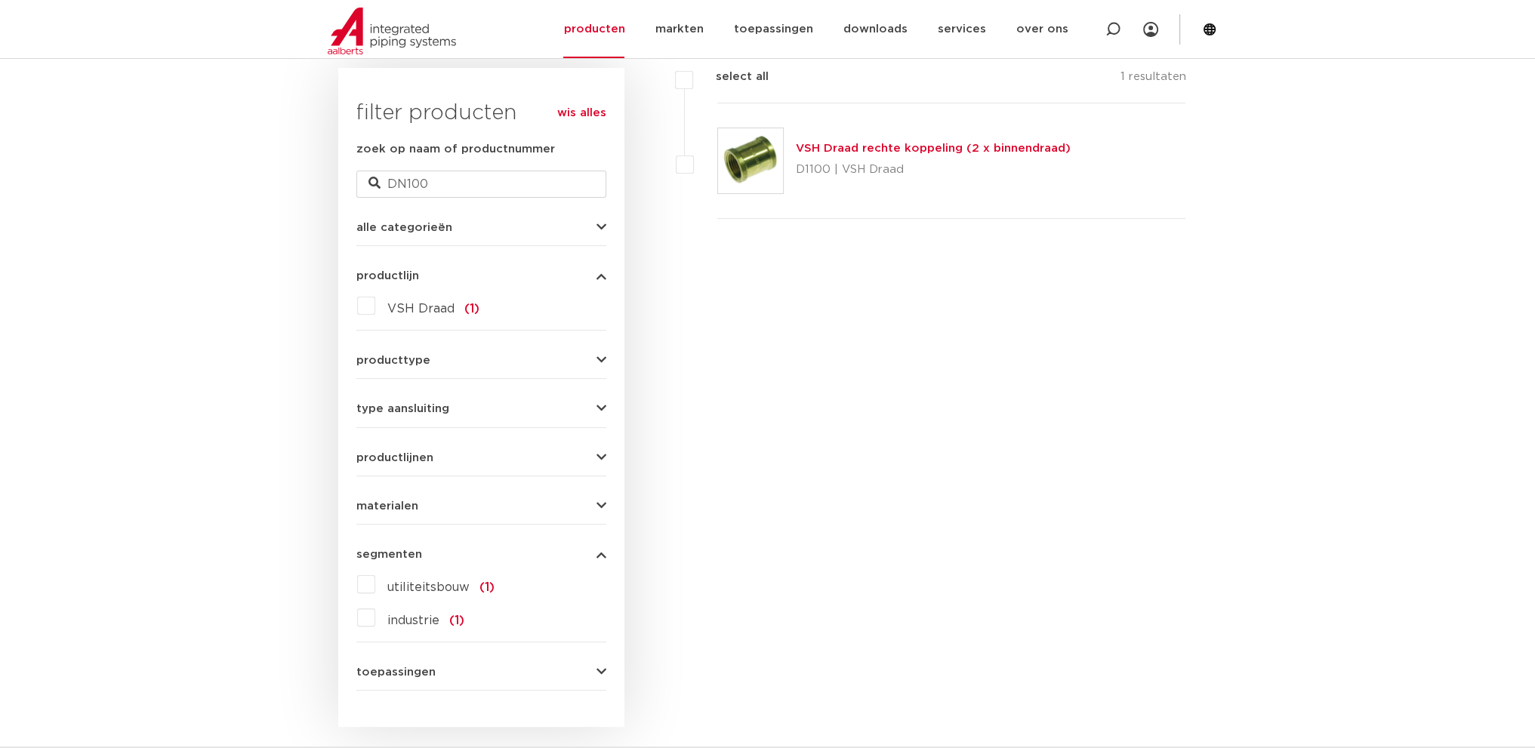
click at [597, 553] on icon "button" at bounding box center [601, 554] width 10 height 11
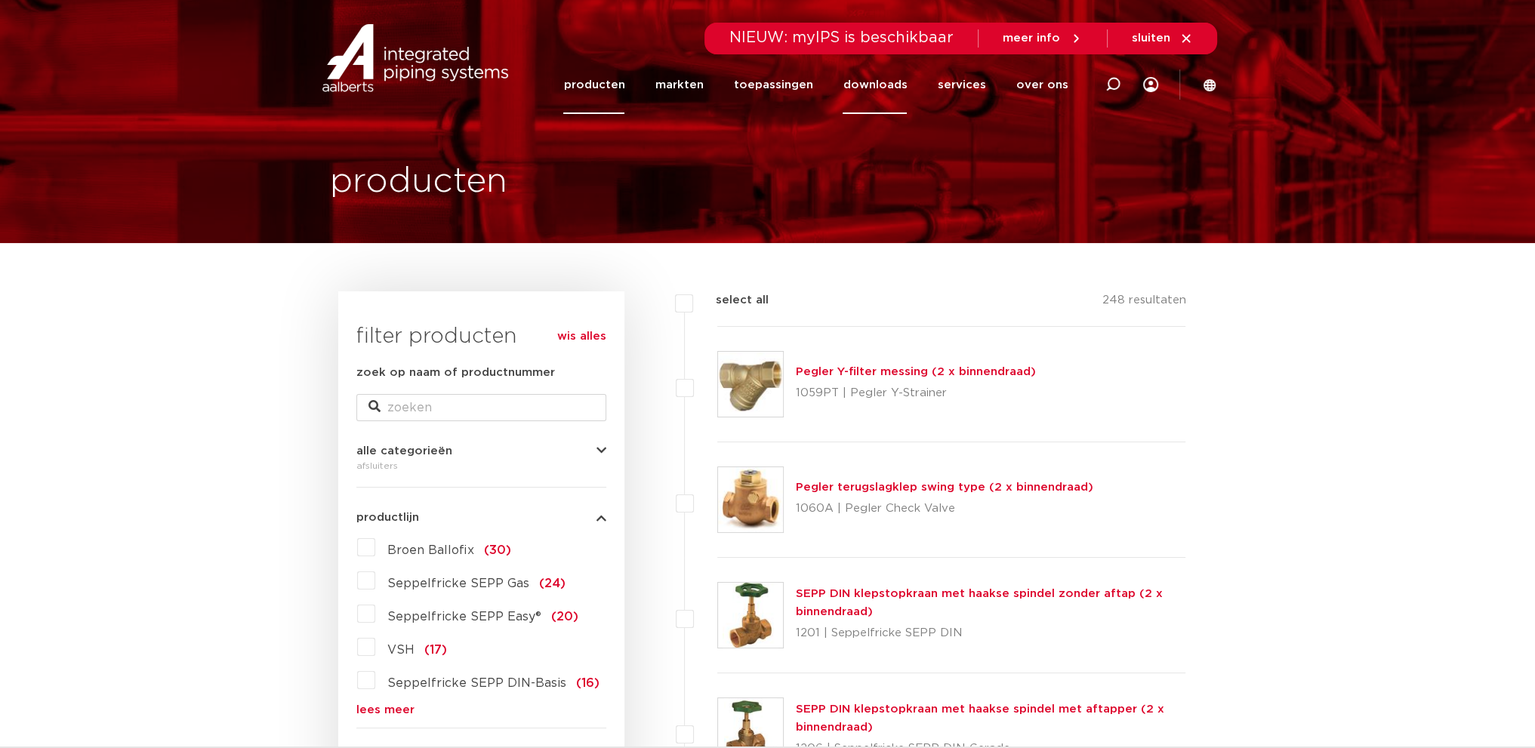
click at [877, 91] on link "downloads" at bounding box center [875, 85] width 64 height 58
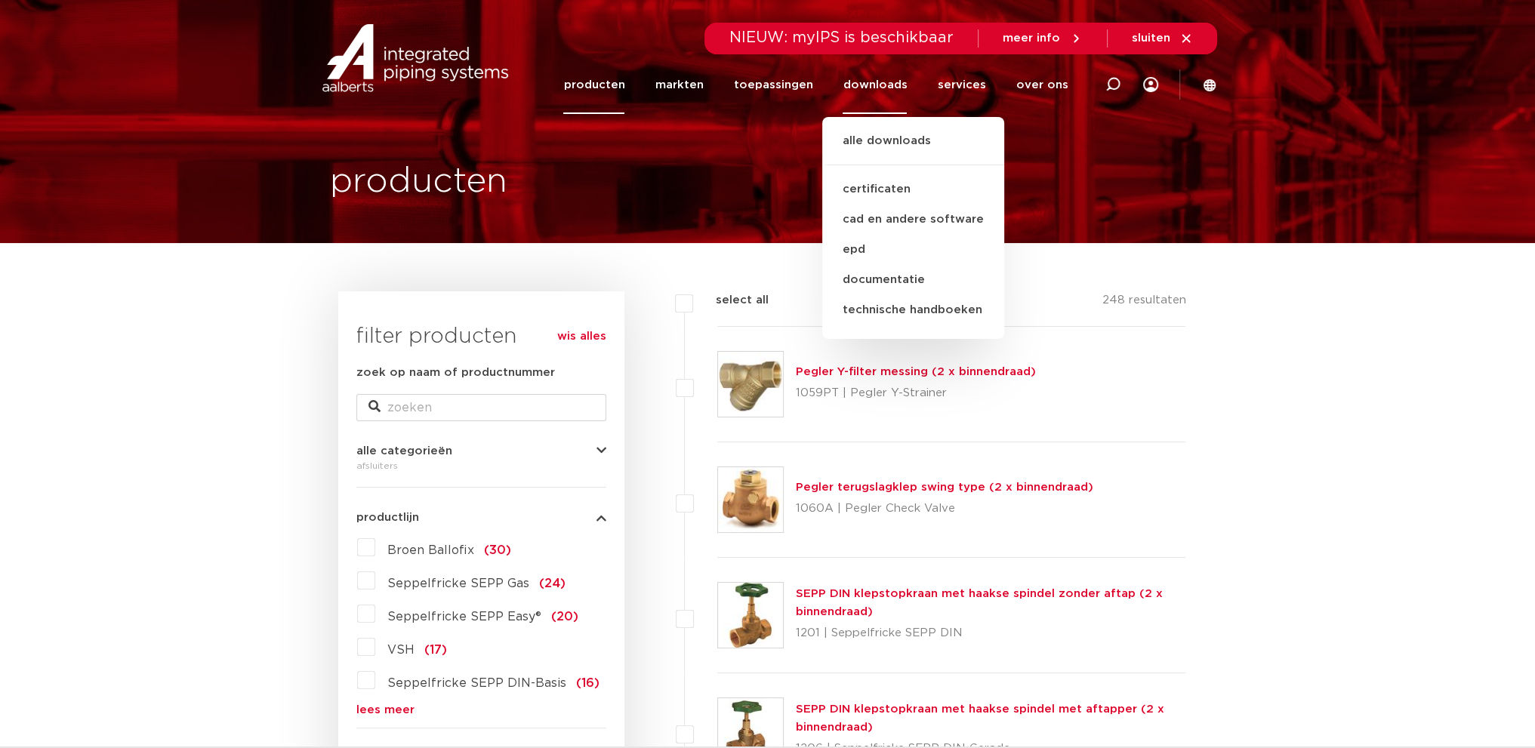
click at [738, 160] on div "producten" at bounding box center [768, 121] width 898 height 243
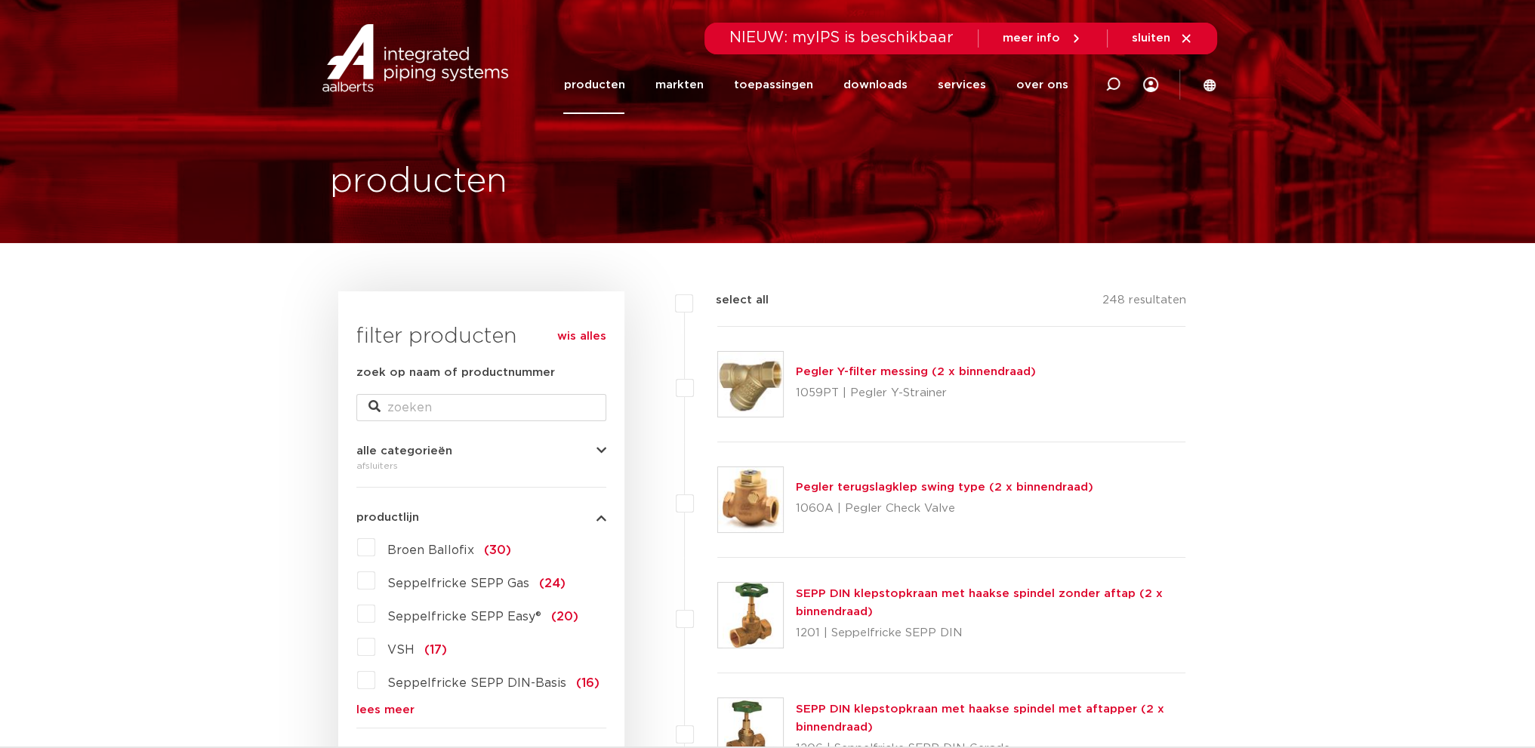
click at [921, 87] on li "downloads alle downloads certificaten cad en andere software epd documentatie t…" at bounding box center [874, 85] width 94 height 58
click at [907, 89] on link "downloads" at bounding box center [875, 85] width 64 height 58
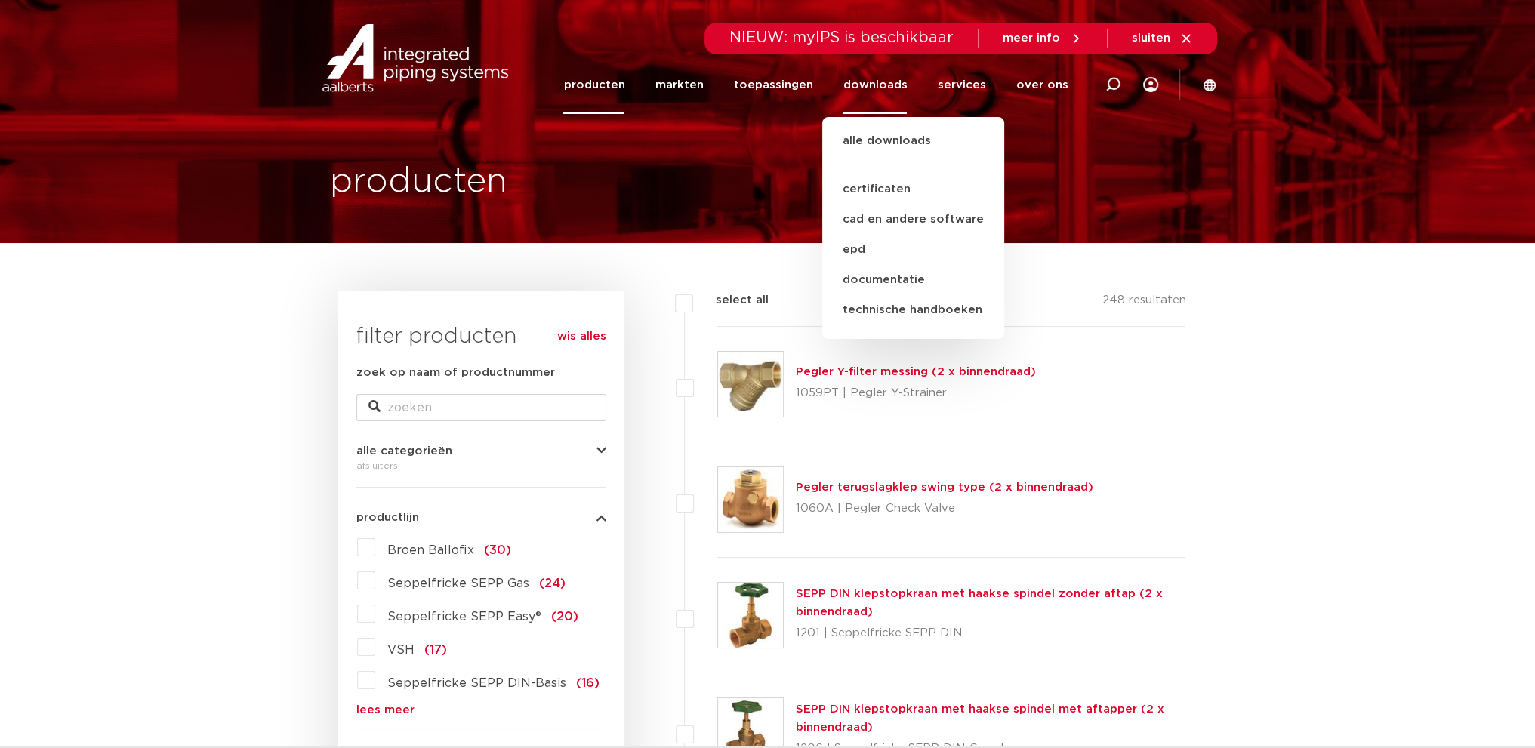
click at [734, 120] on div "producten" at bounding box center [768, 121] width 898 height 243
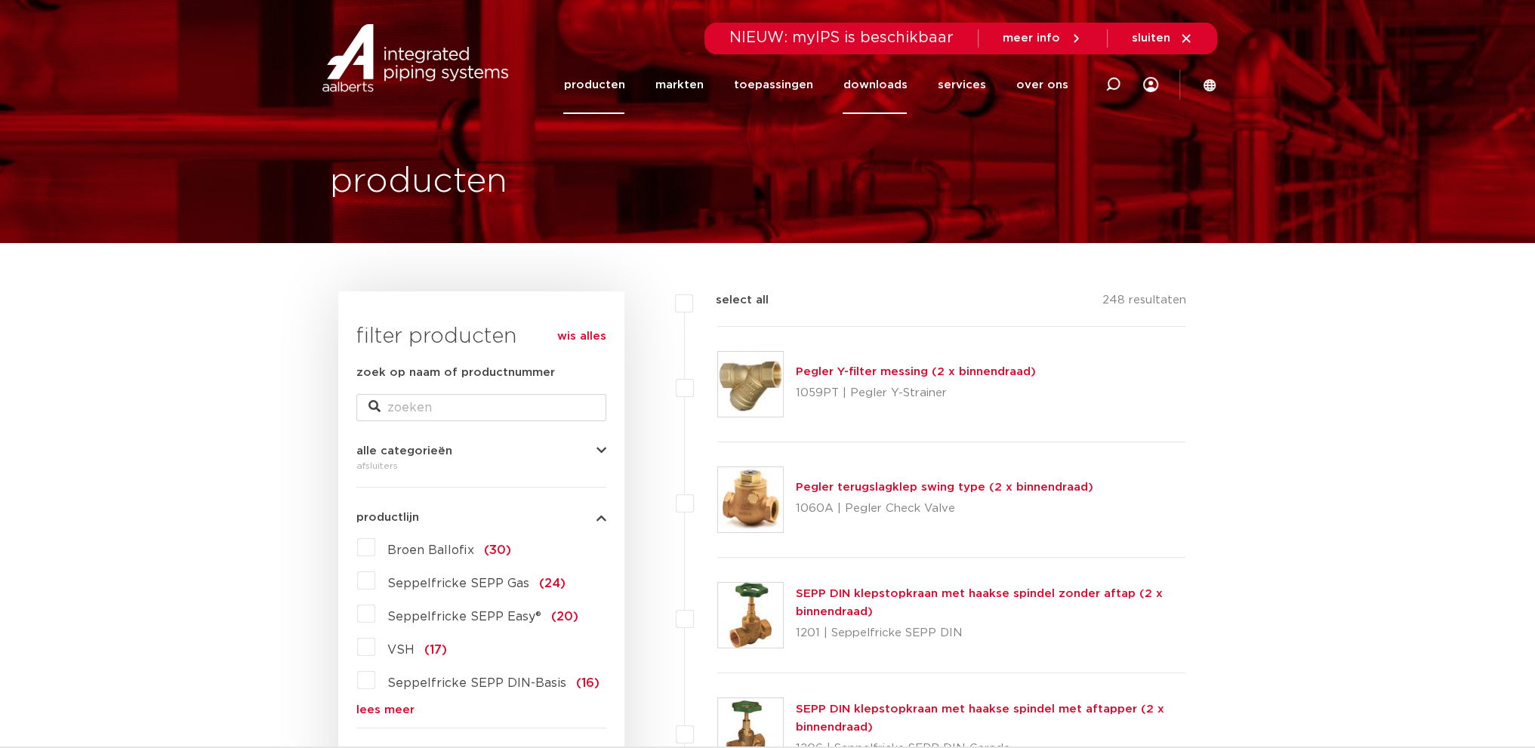
click at [874, 87] on link "downloads" at bounding box center [875, 85] width 64 height 58
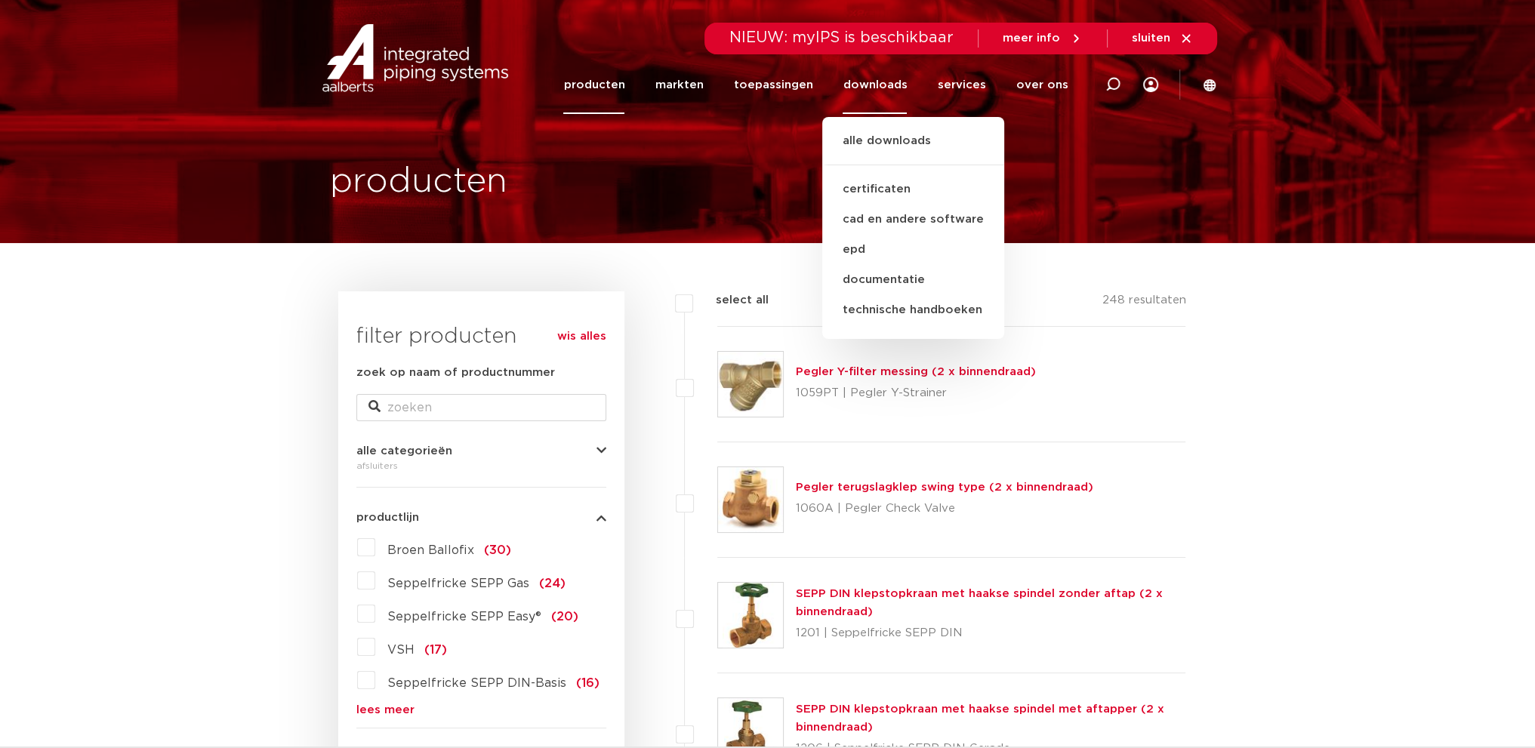
click at [748, 175] on div "producten" at bounding box center [768, 121] width 898 height 243
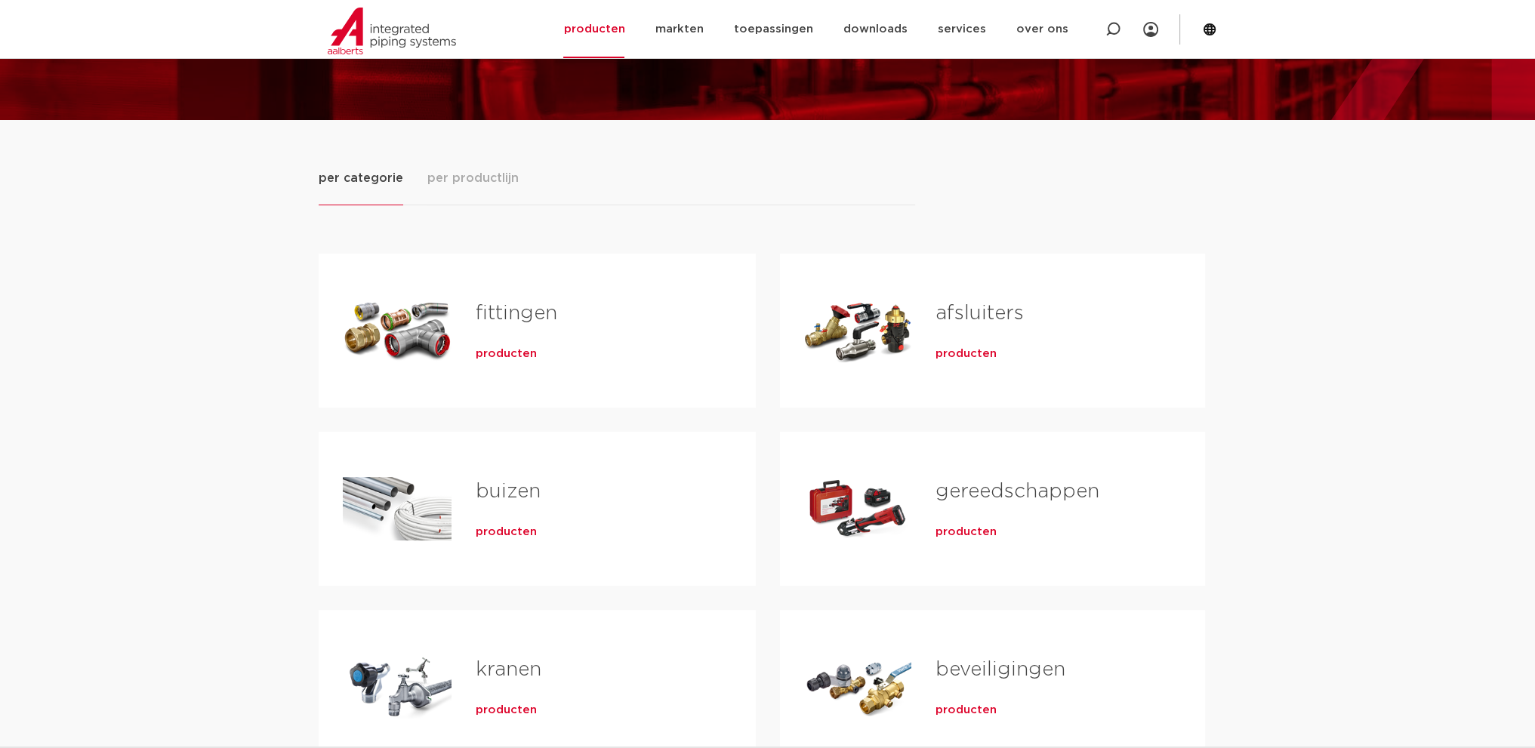
scroll to position [76, 0]
